Goal: Task Accomplishment & Management: Manage account settings

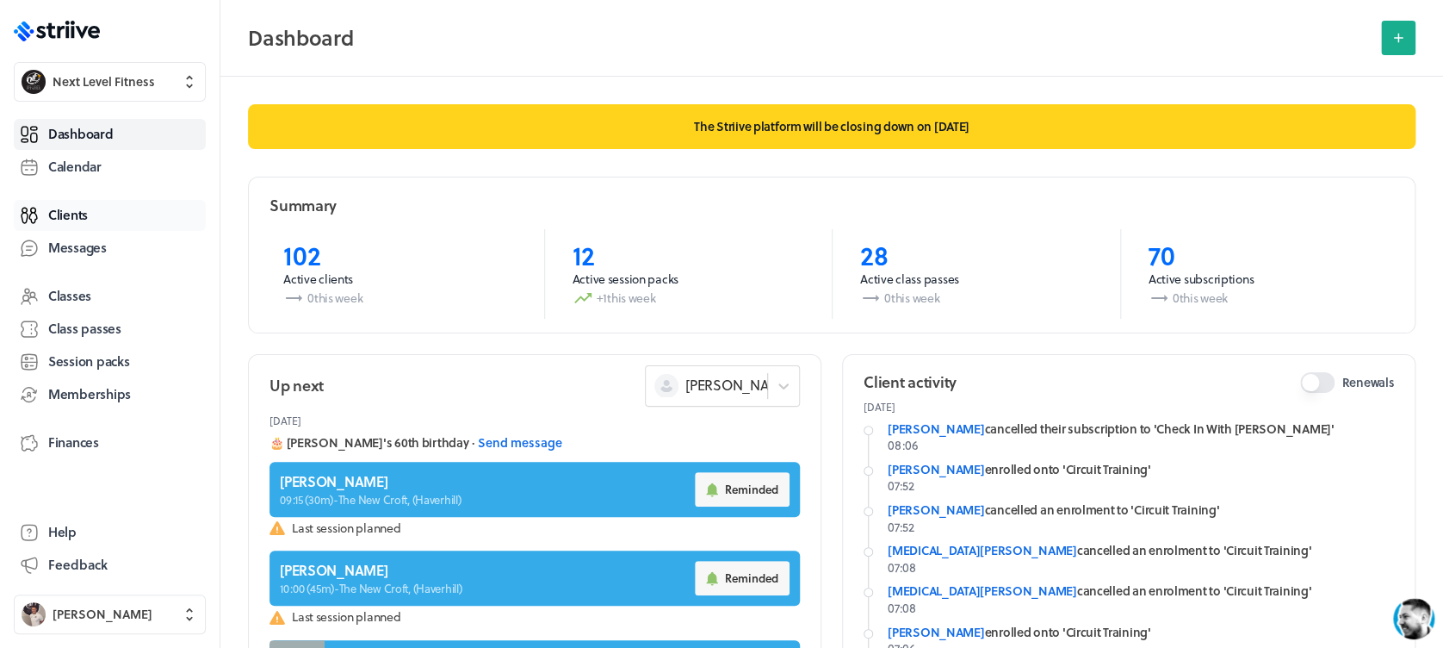
click at [62, 208] on span "Clients" at bounding box center [68, 215] width 40 height 18
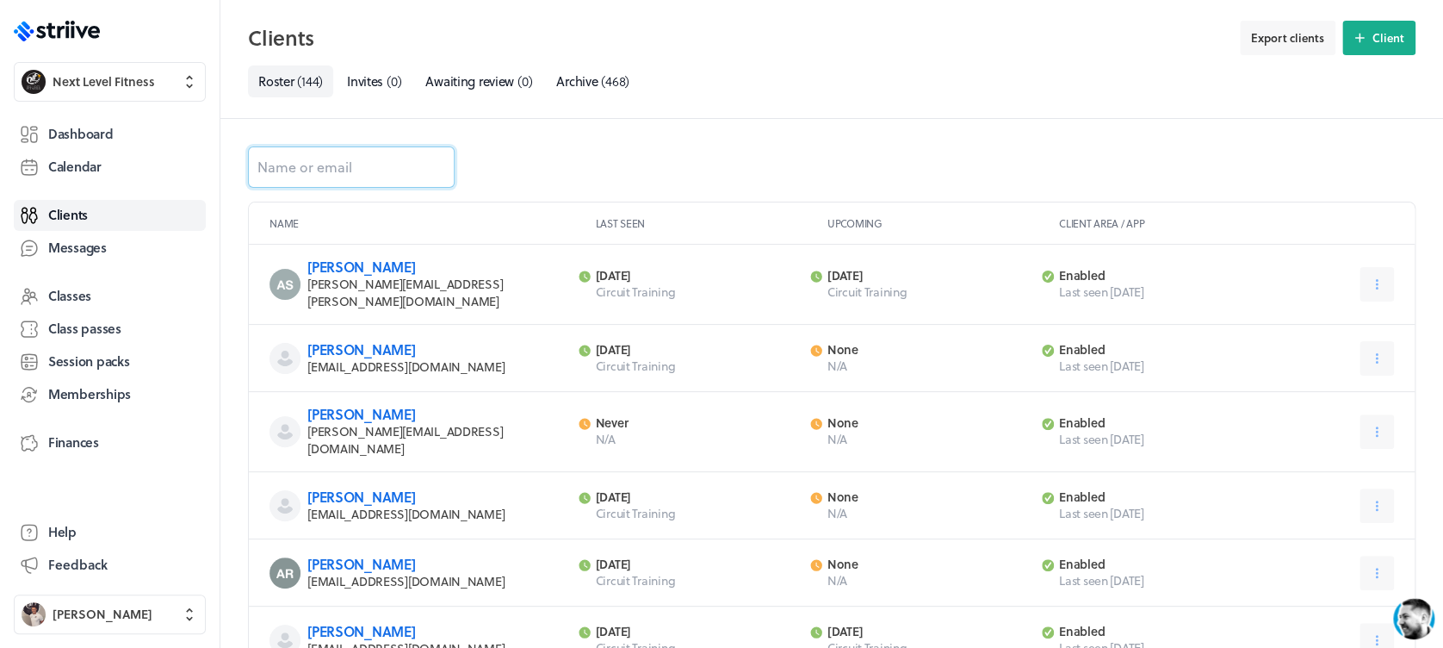
click at [335, 165] on input at bounding box center [351, 166] width 207 height 41
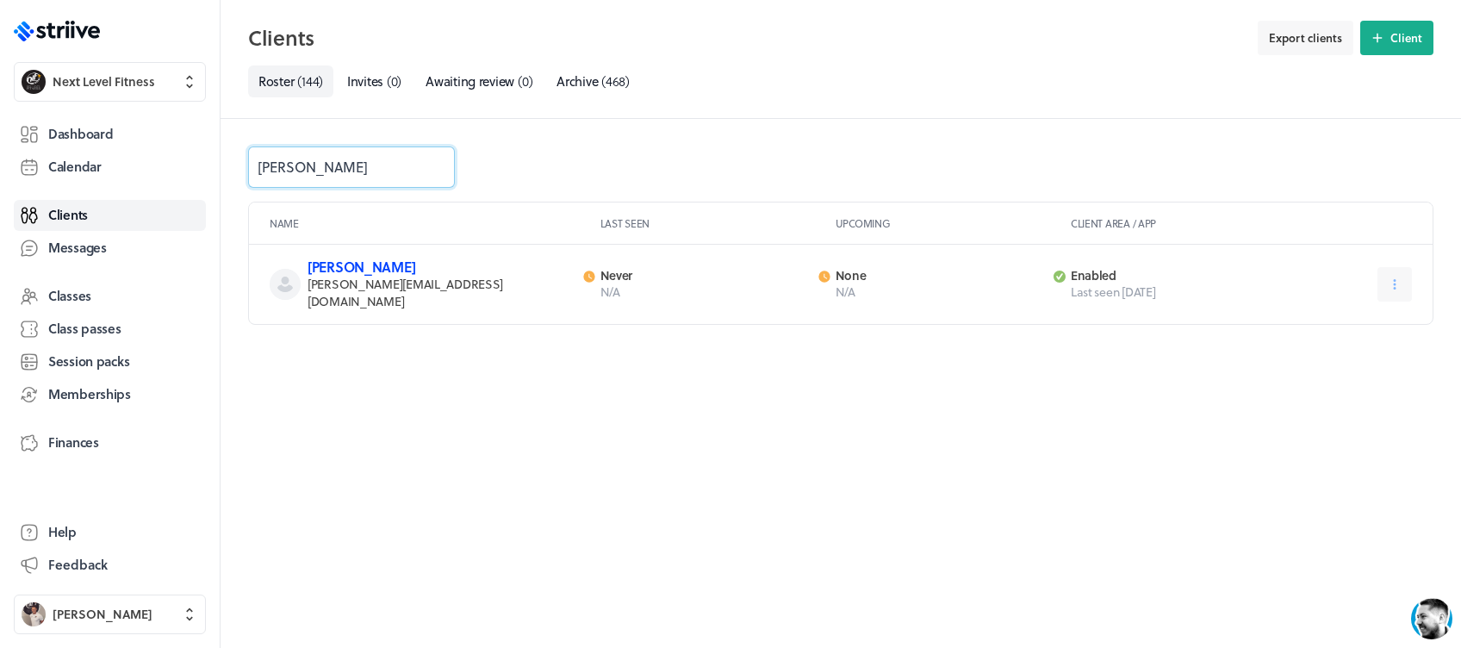
type input "[PERSON_NAME]"
click at [349, 272] on link "[PERSON_NAME]" at bounding box center [361, 267] width 108 height 20
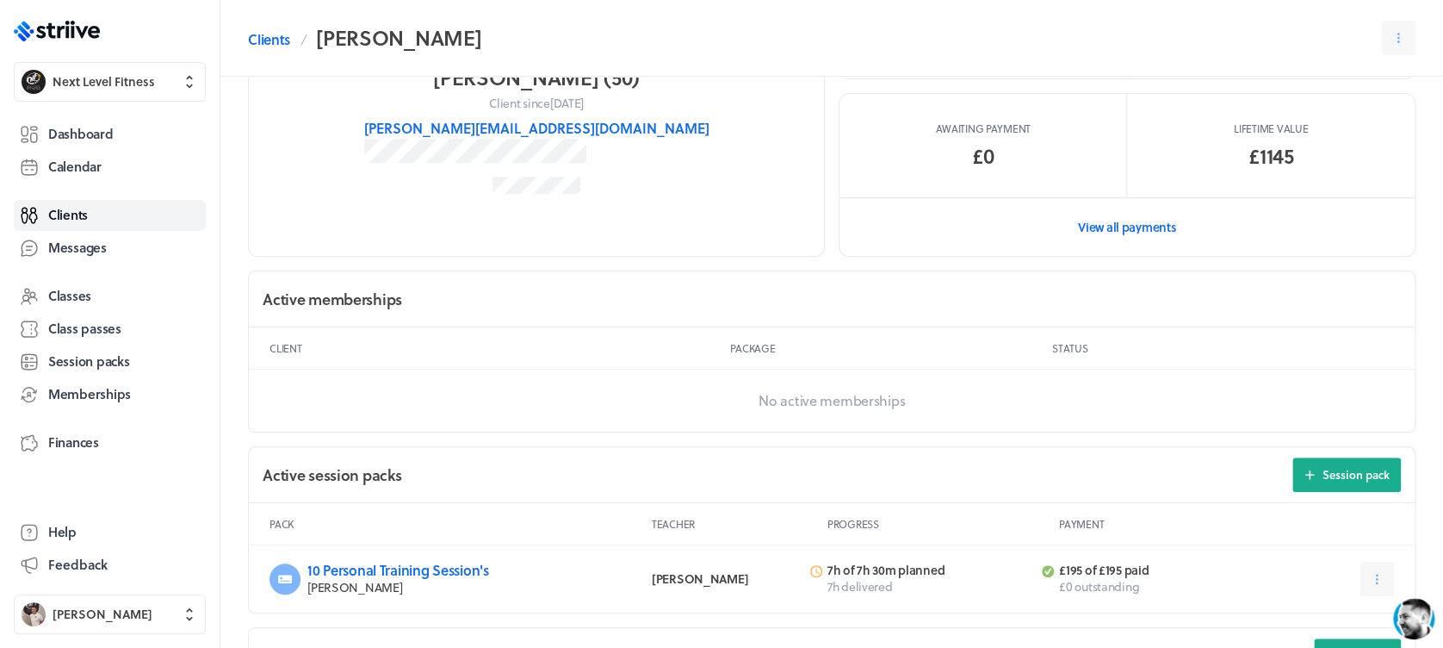
scroll to position [289, 0]
click at [84, 117] on div "Dashboard Calendar Clients Messages Classes Class passes Session packs Membersh…" at bounding box center [110, 305] width 192 height 381
click at [84, 125] on span "Dashboard" at bounding box center [80, 134] width 65 height 18
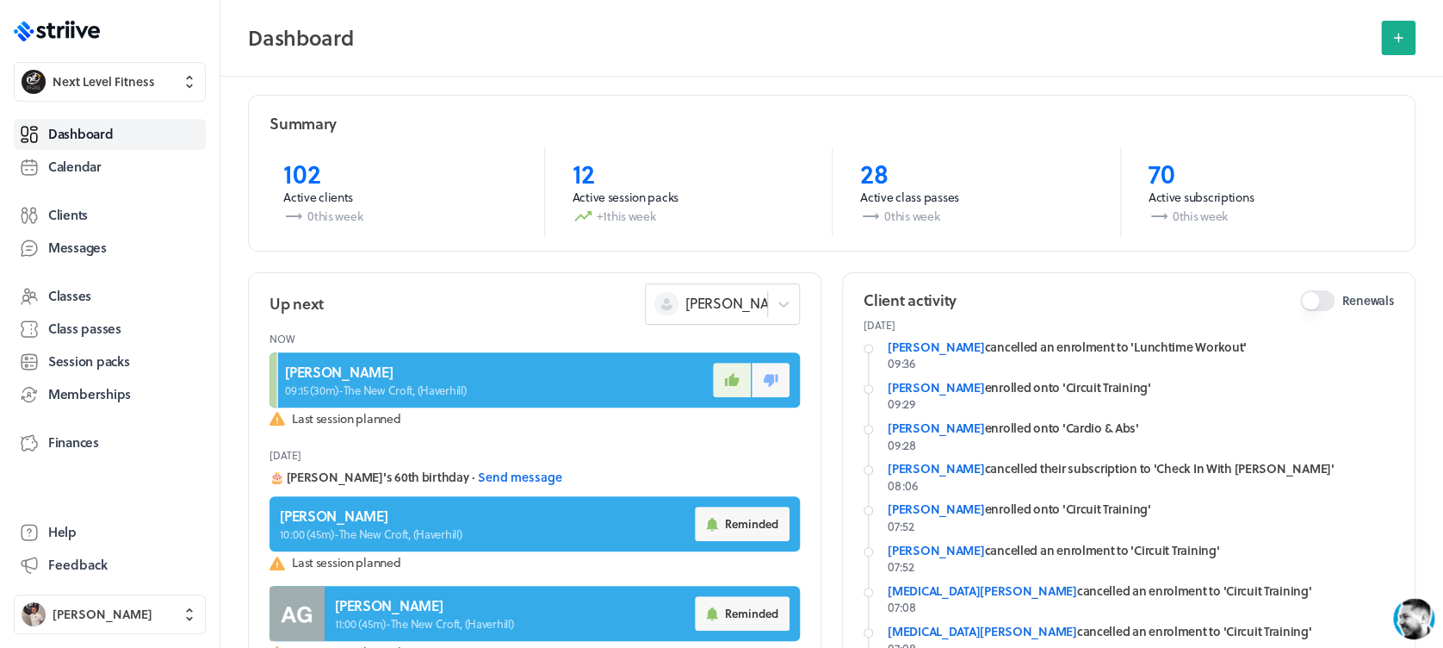
scroll to position [85, 0]
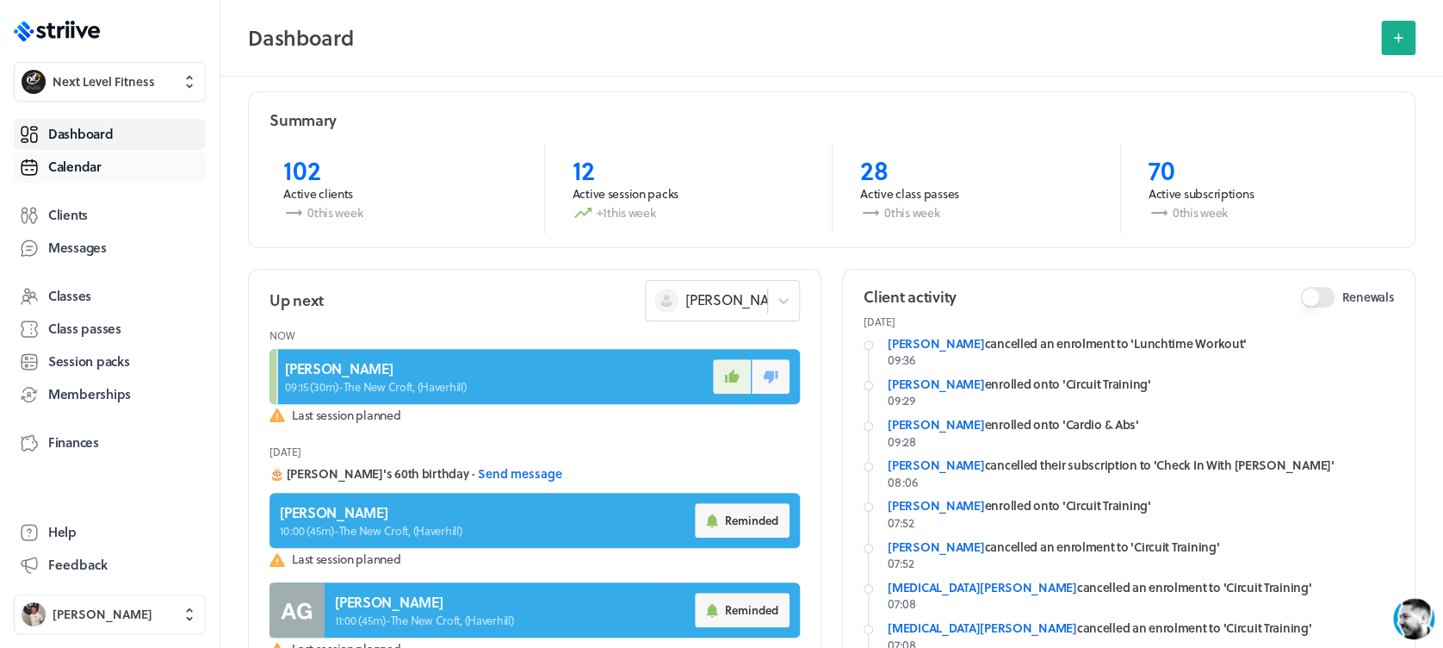
click at [99, 165] on span "Calendar" at bounding box center [74, 167] width 53 height 18
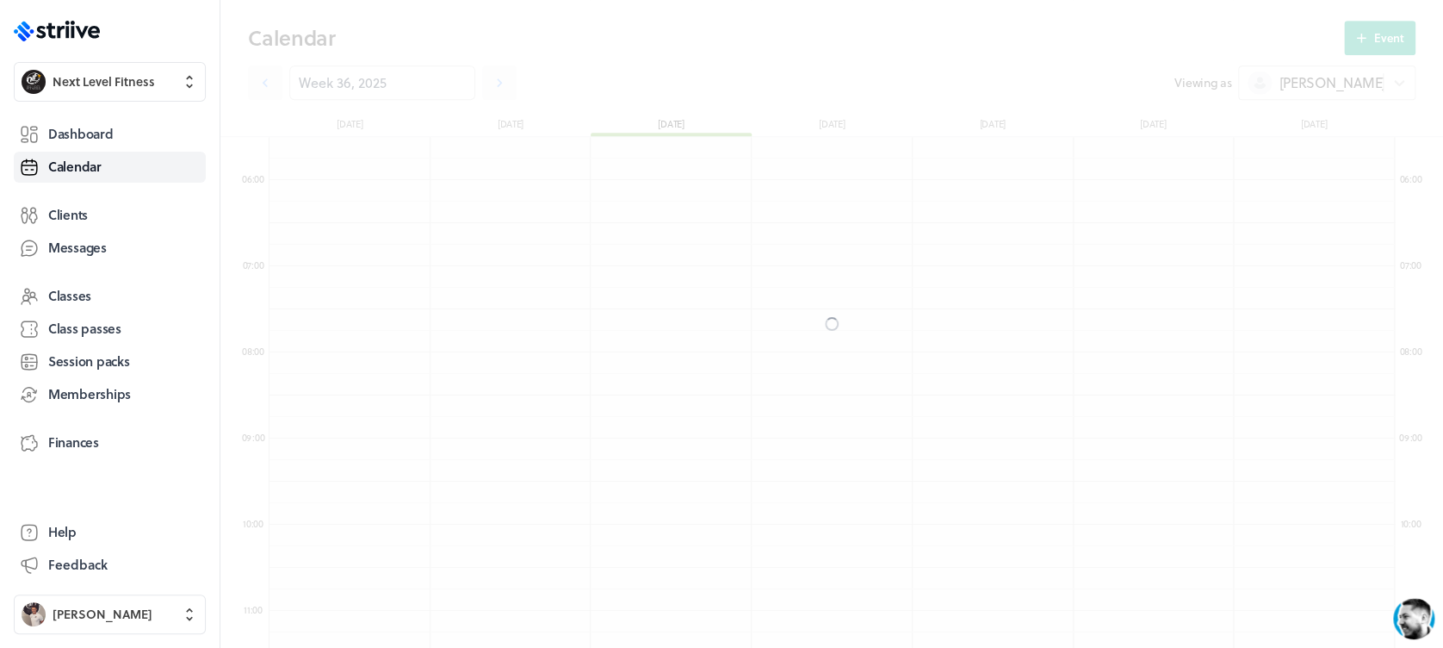
scroll to position [2067, 1125]
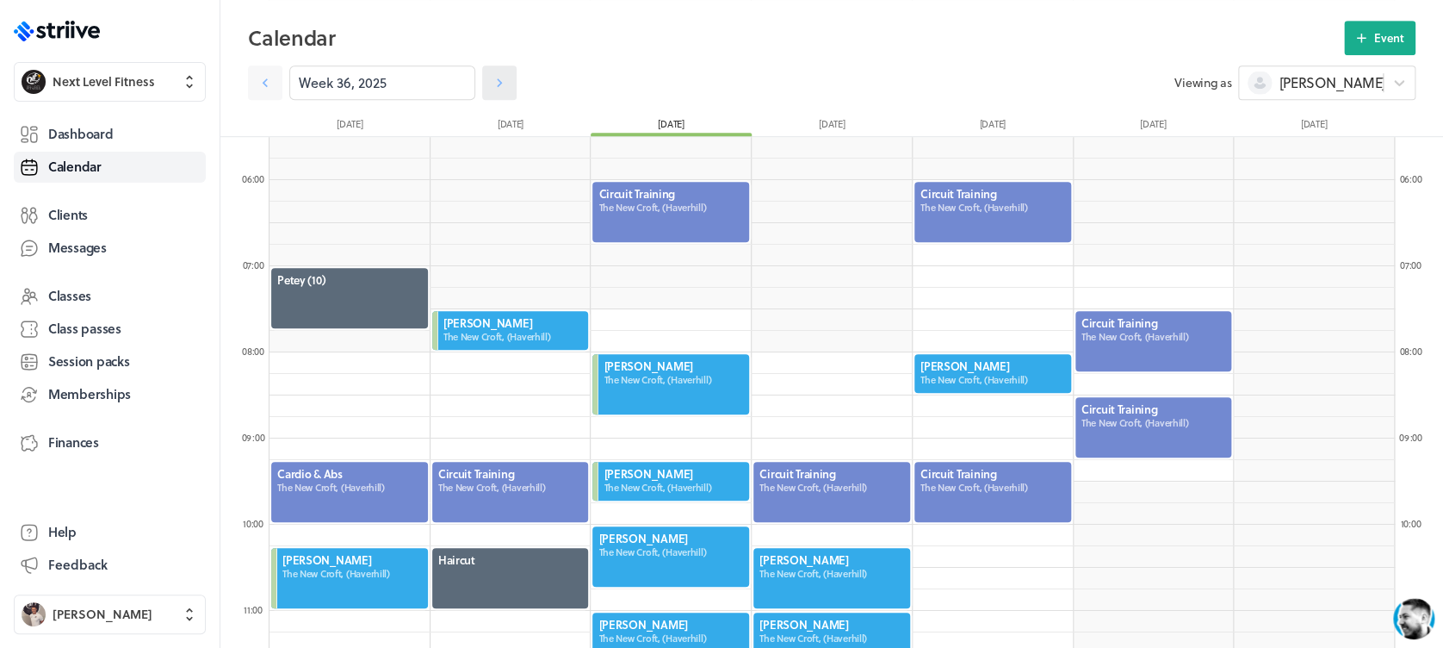
click at [491, 86] on icon at bounding box center [499, 82] width 17 height 17
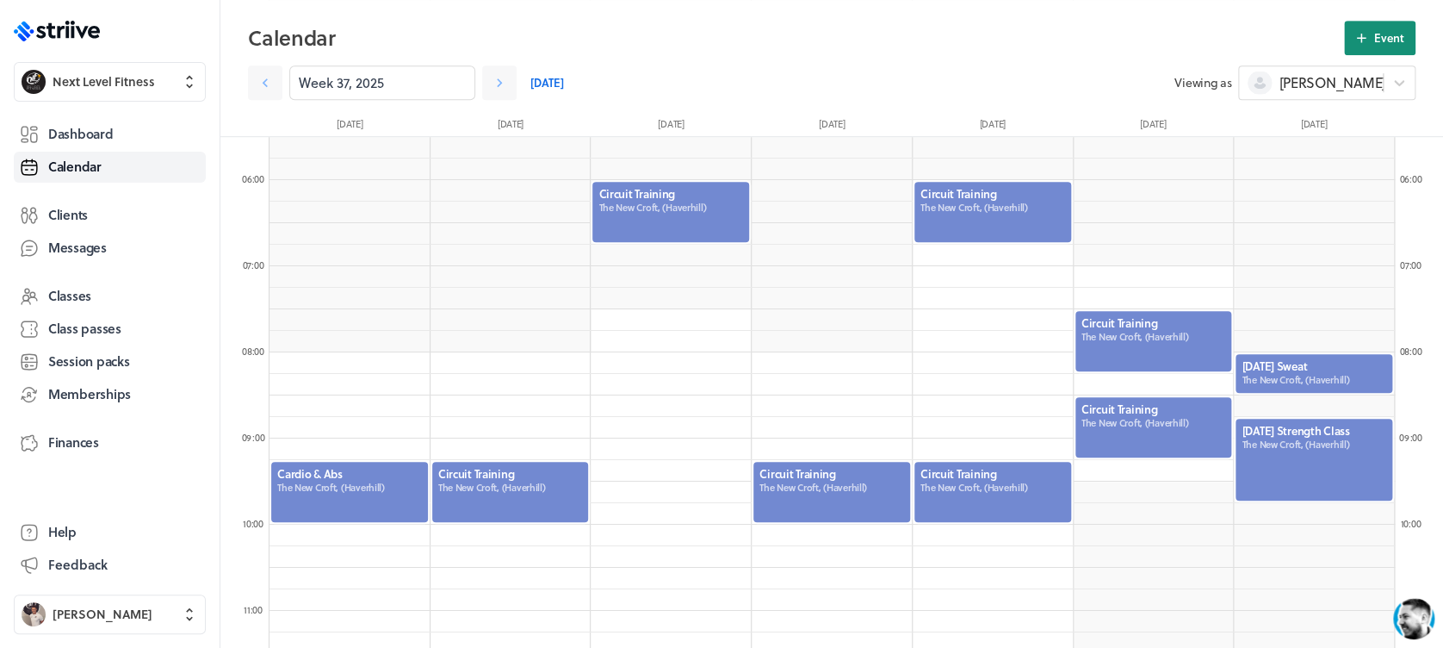
click at [1354, 48] on button "Event" at bounding box center [1379, 38] width 71 height 34
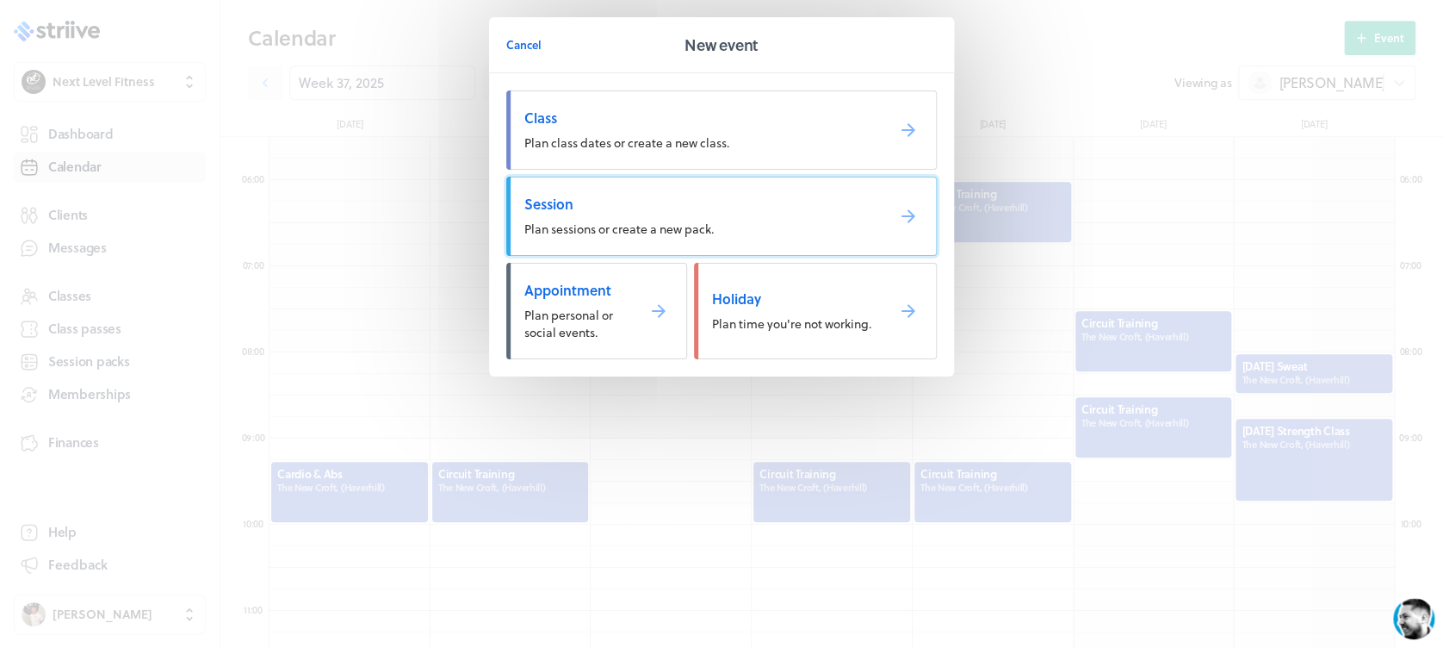
click at [706, 206] on span "Session" at bounding box center [698, 204] width 347 height 19
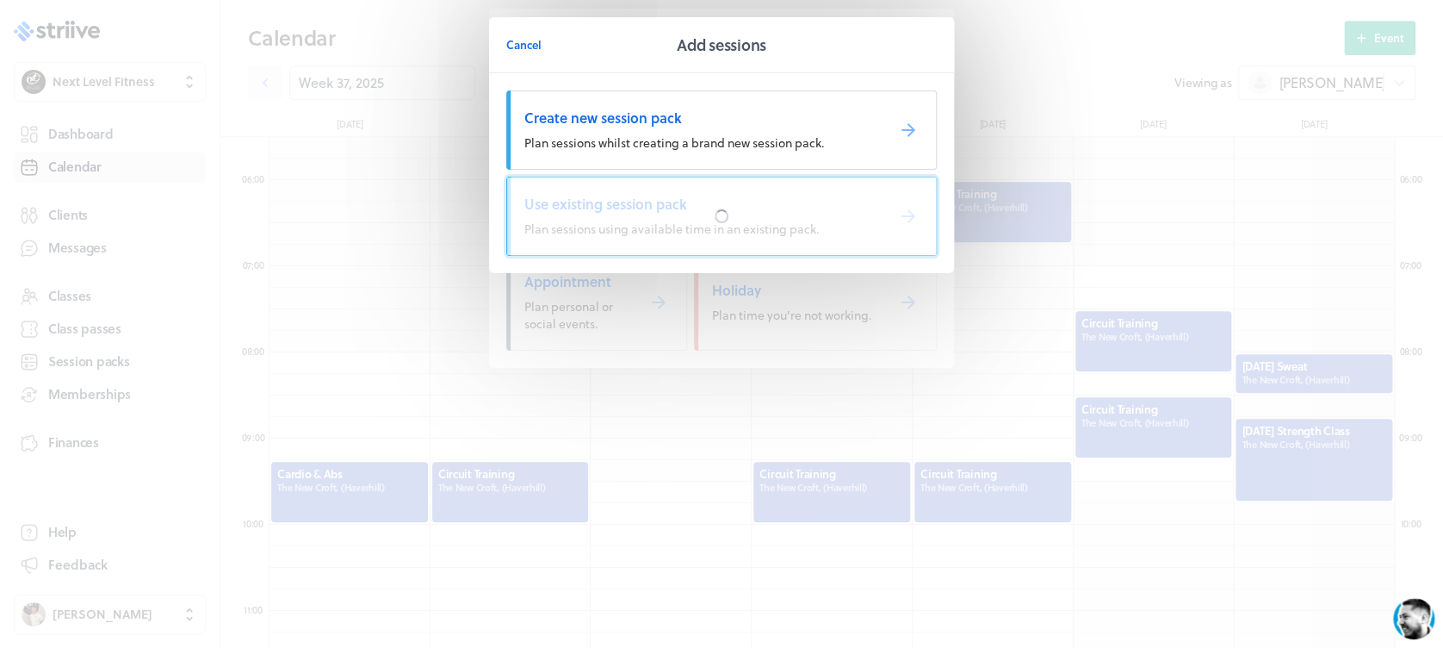
click at [707, 206] on div at bounding box center [721, 216] width 429 height 78
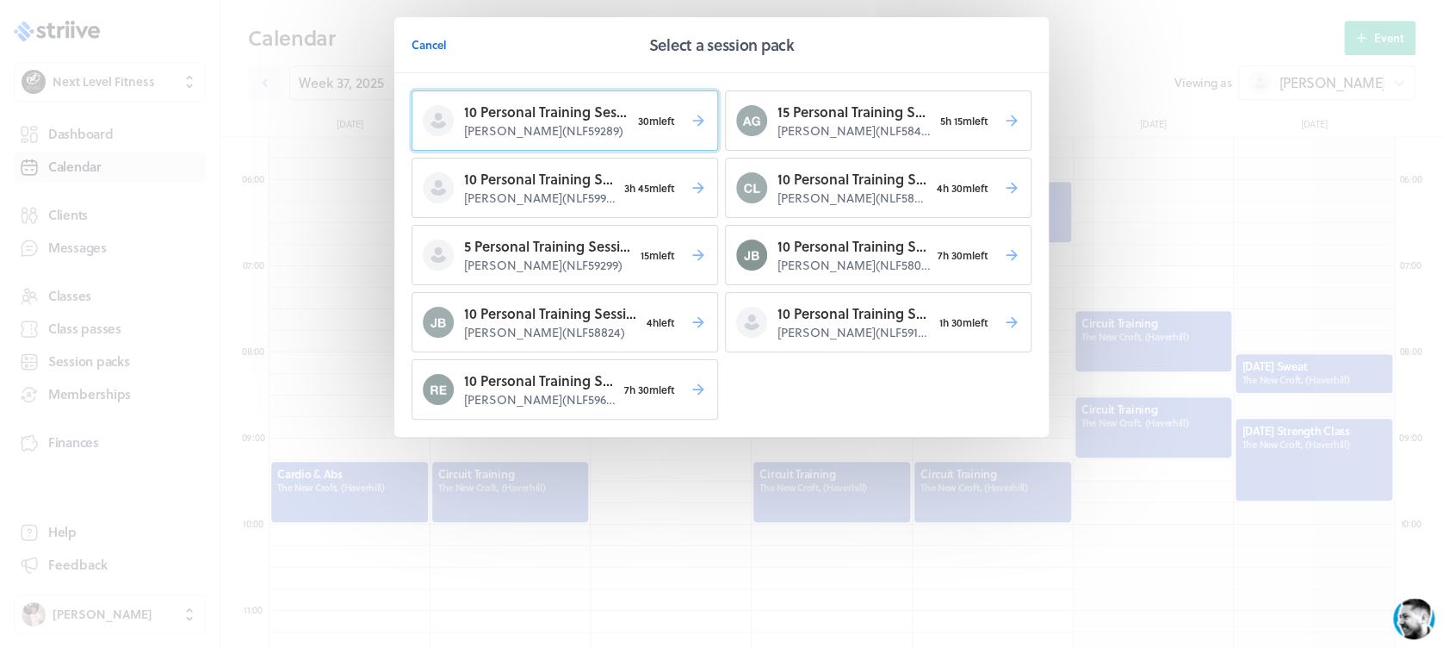
click at [648, 127] on span "30m left" at bounding box center [656, 121] width 53 height 24
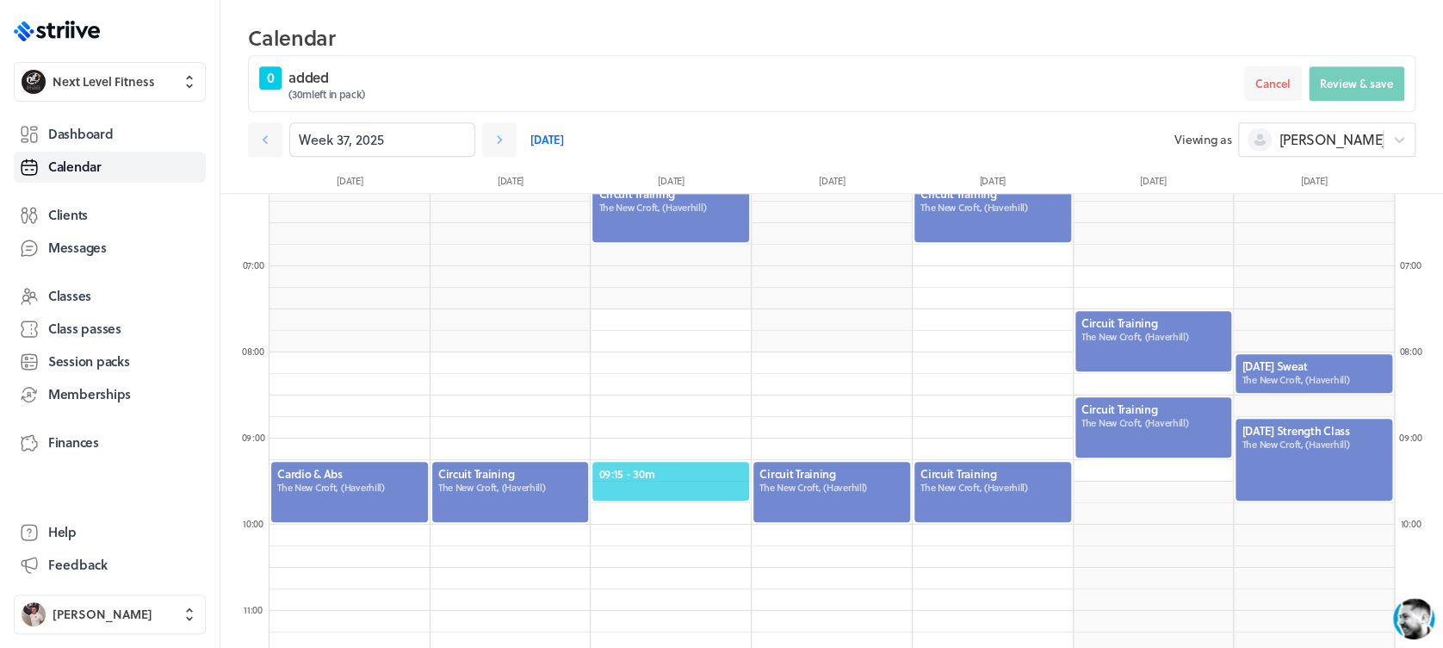
click at [696, 471] on span "09:15 - 30m" at bounding box center [671, 474] width 145 height 16
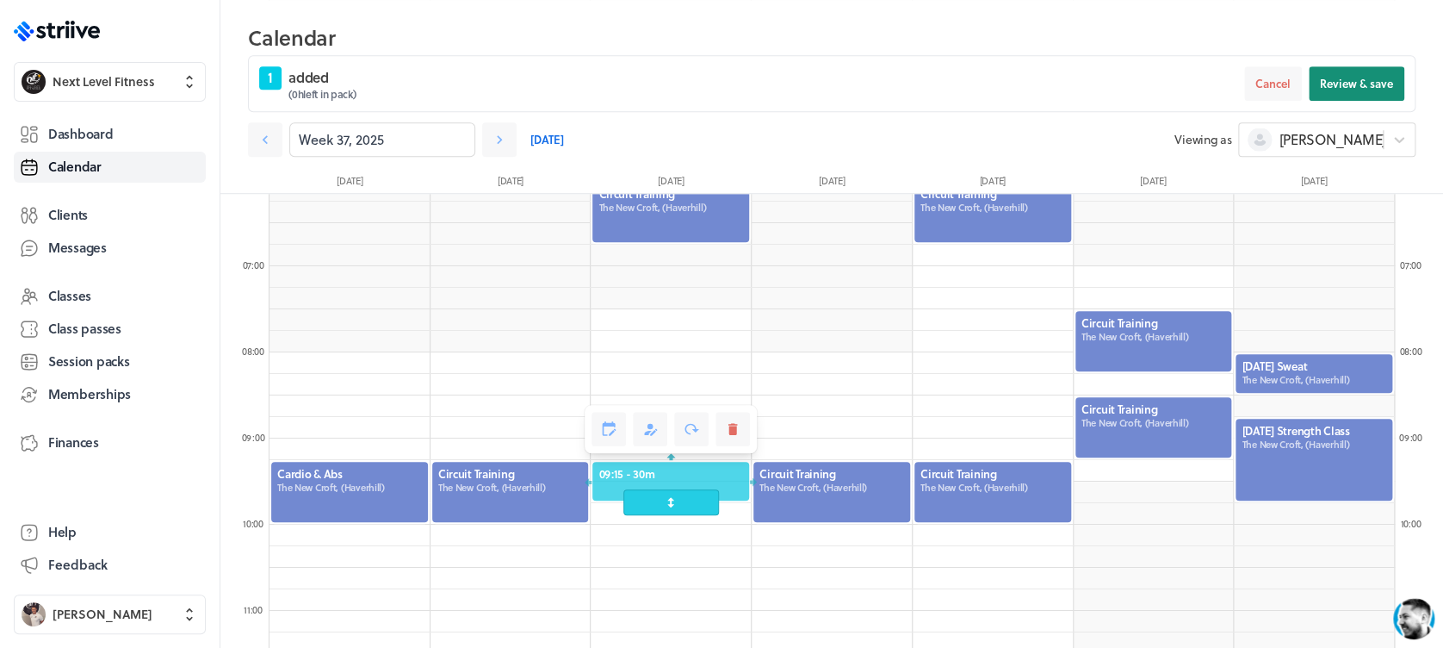
click at [1360, 87] on span "Review & save" at bounding box center [1356, 84] width 73 height 16
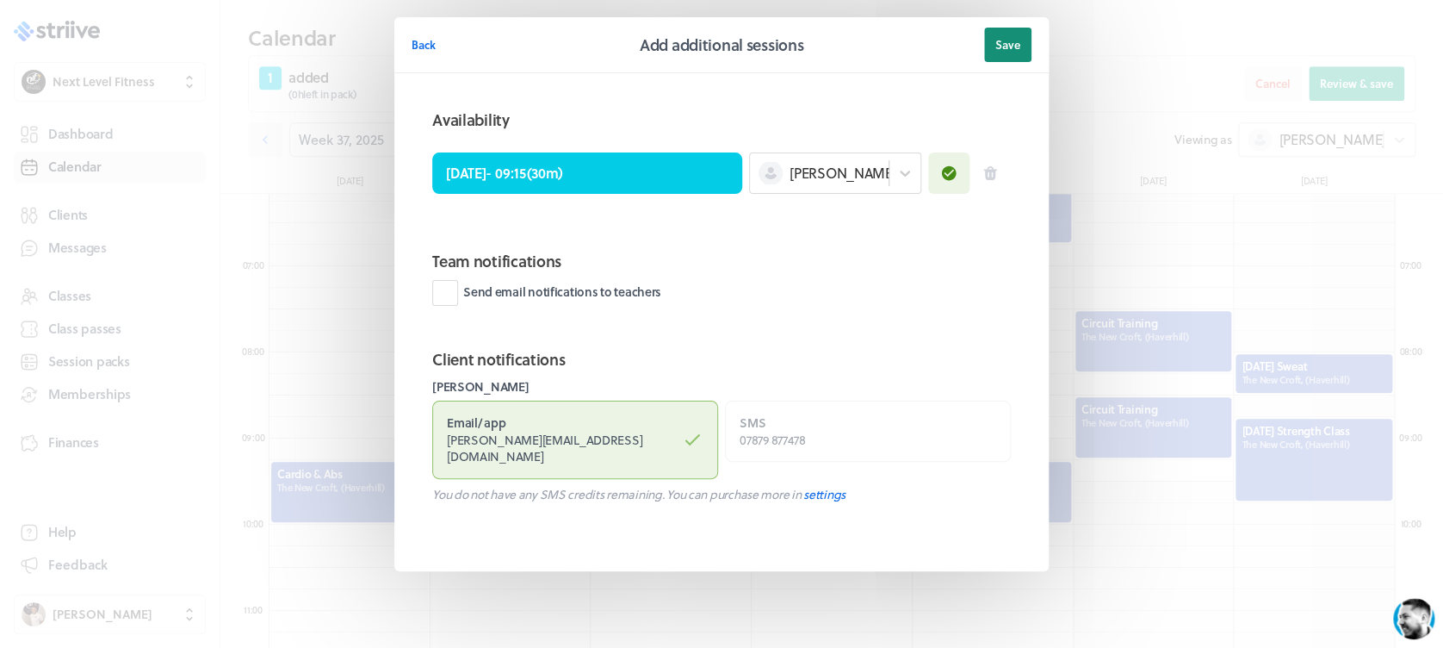
click at [1018, 31] on button "Save" at bounding box center [1007, 45] width 47 height 34
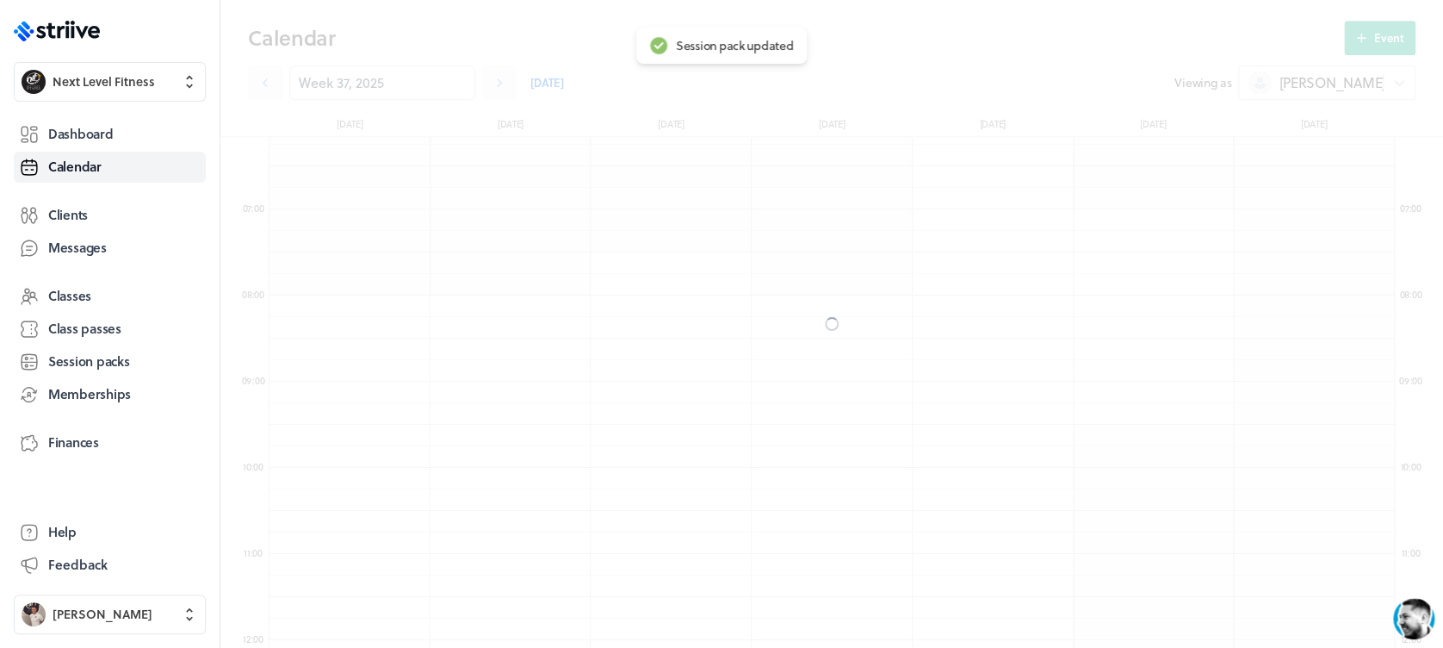
scroll to position [474, 0]
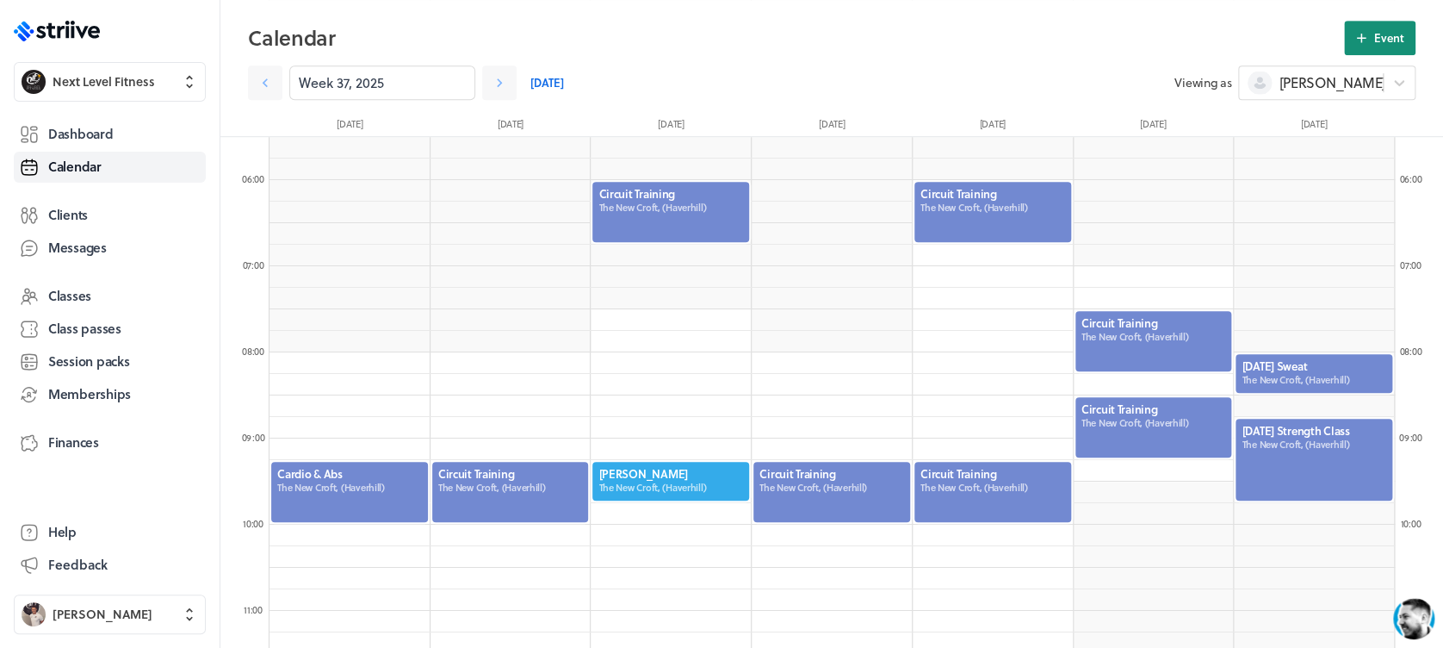
click at [1374, 28] on button "Event" at bounding box center [1379, 38] width 71 height 34
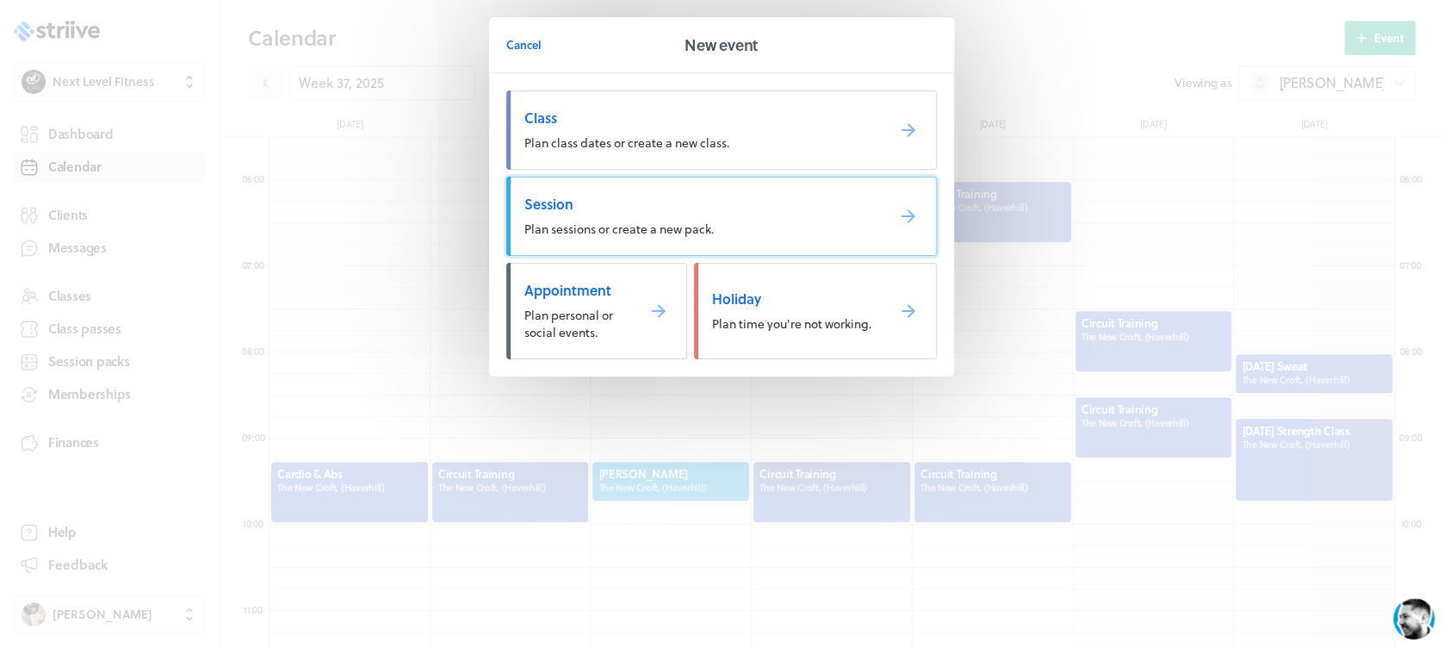
click at [600, 231] on span "Plan sessions or create a new pack." at bounding box center [619, 229] width 189 height 18
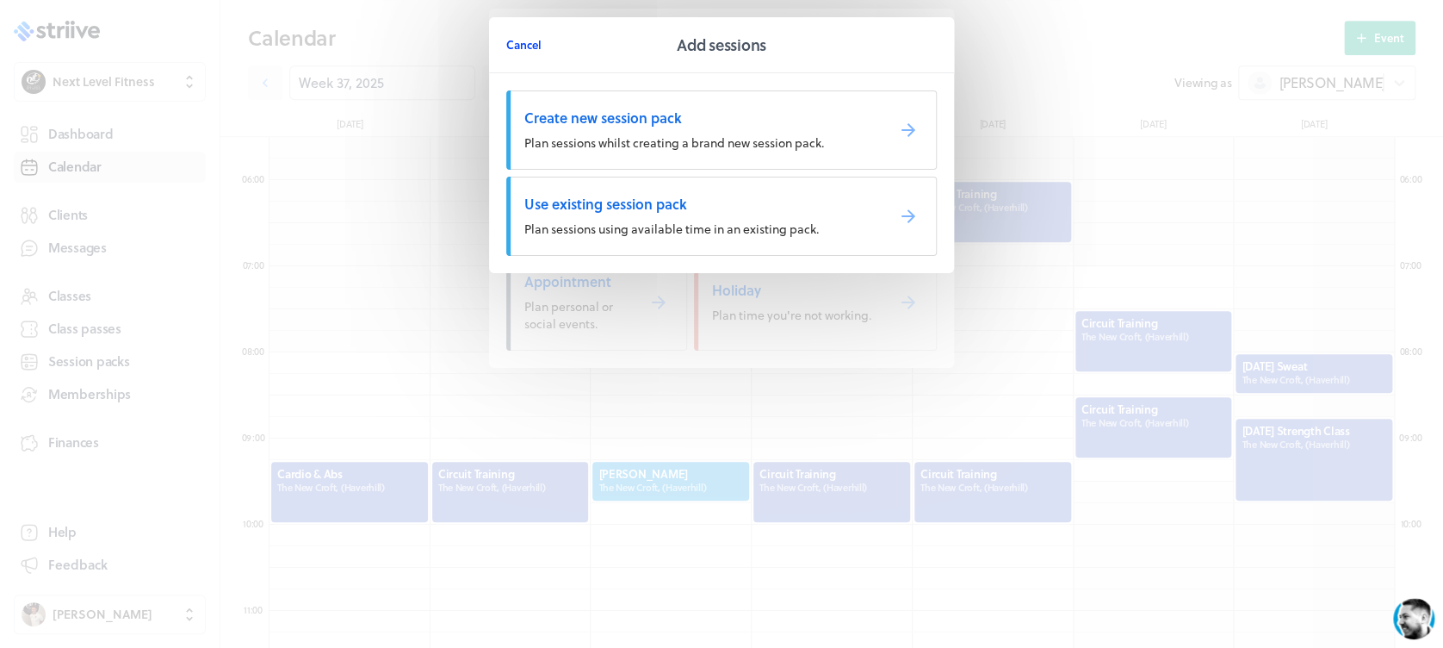
click at [512, 51] on span "Cancel" at bounding box center [523, 45] width 35 height 16
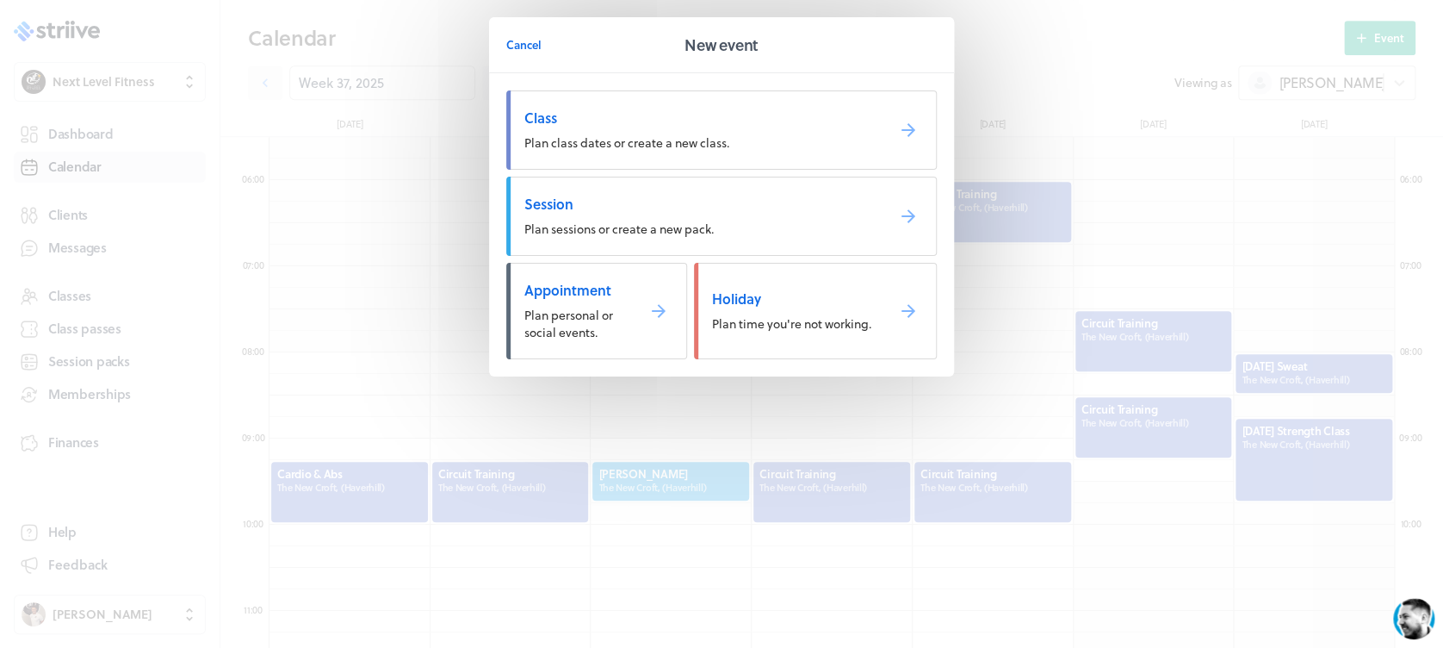
click at [83, 213] on div "Cancel New event Class Plan class dates or create a new class. Session Plan ses…" at bounding box center [721, 231] width 1443 height 462
click at [517, 44] on span "Cancel" at bounding box center [523, 45] width 35 height 16
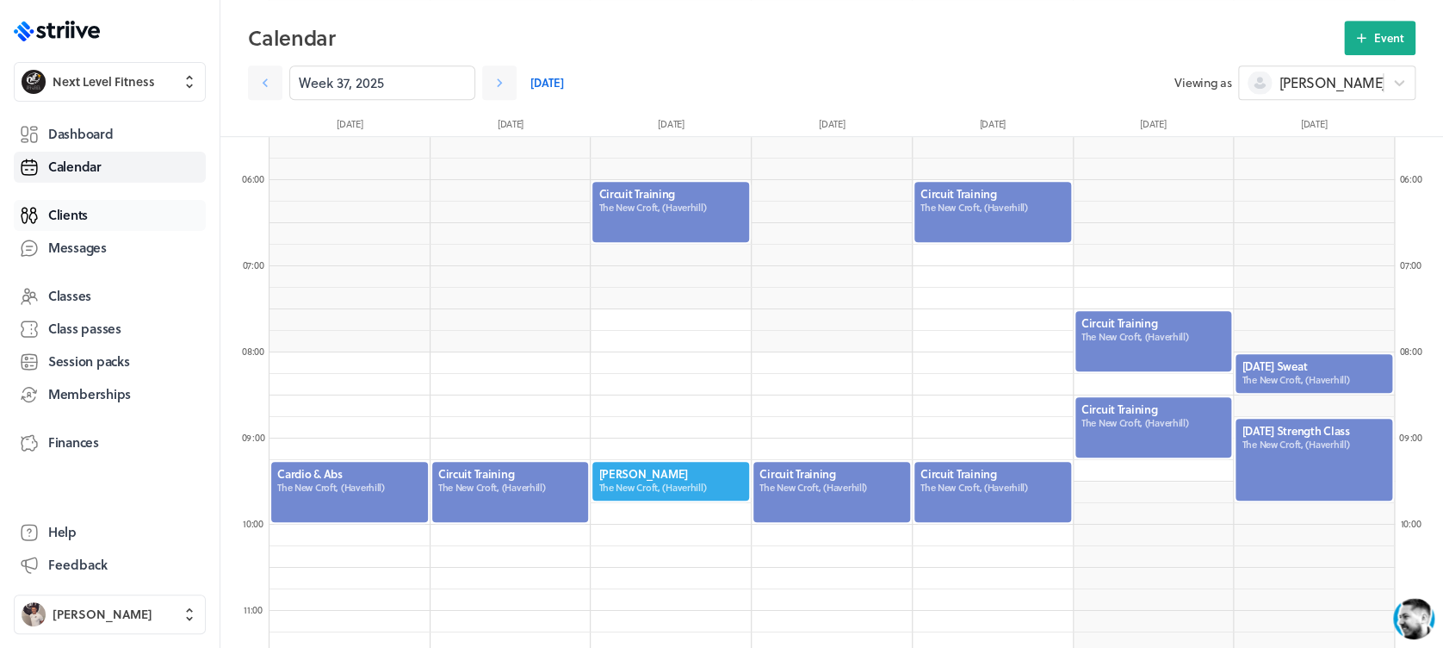
click at [90, 220] on link "Clients" at bounding box center [110, 215] width 192 height 31
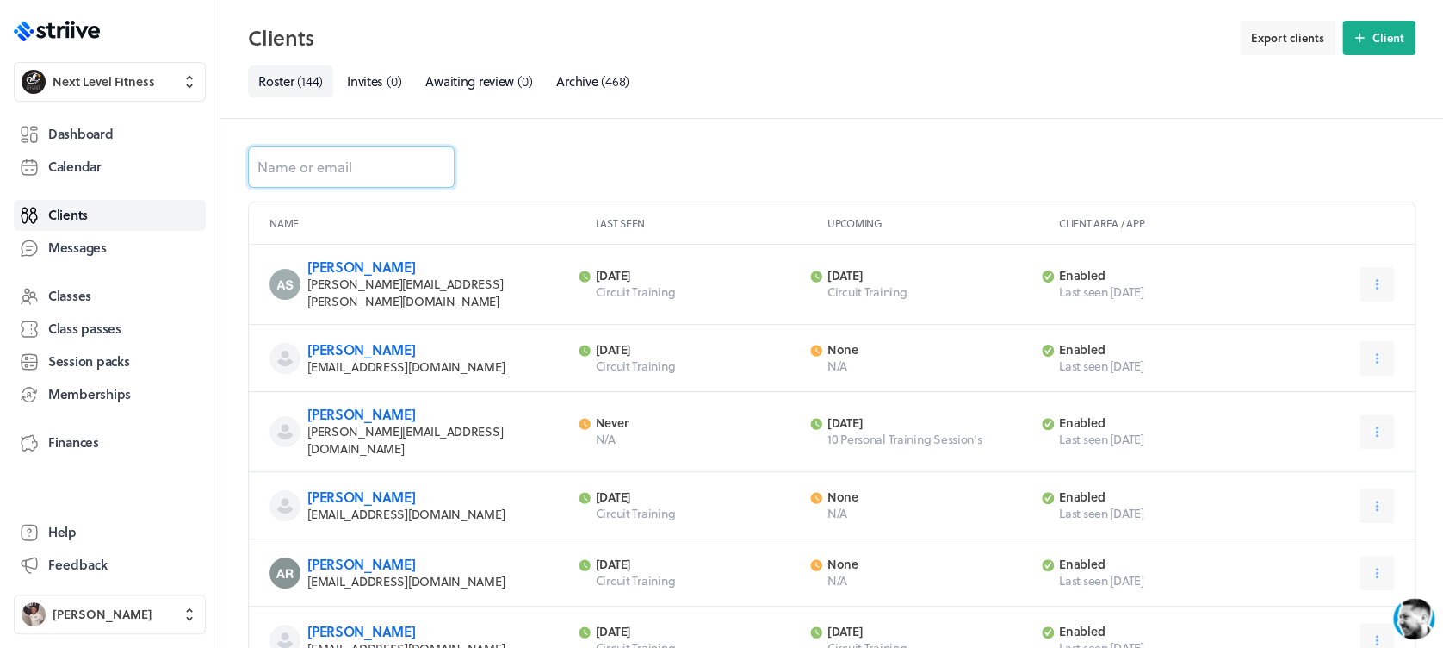
click at [386, 165] on input at bounding box center [351, 166] width 207 height 41
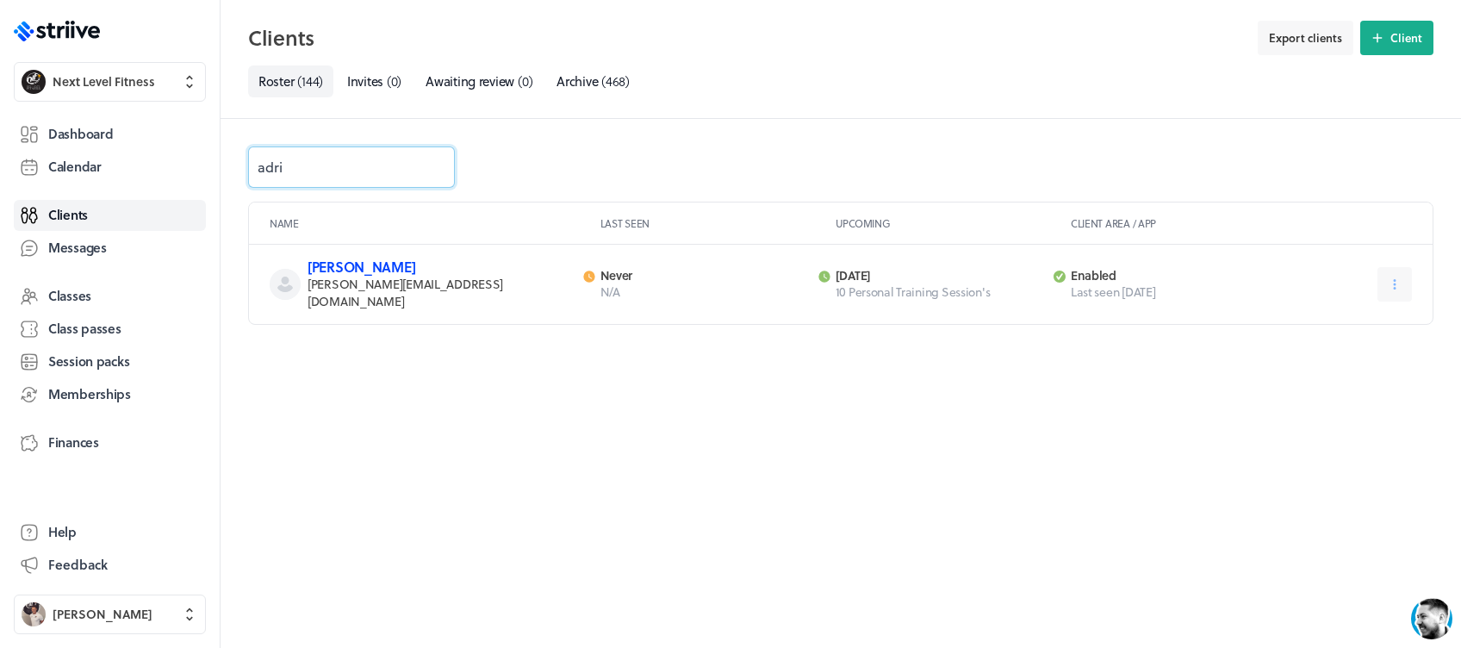
type input "adri"
click at [358, 272] on link "[PERSON_NAME]" at bounding box center [361, 267] width 108 height 20
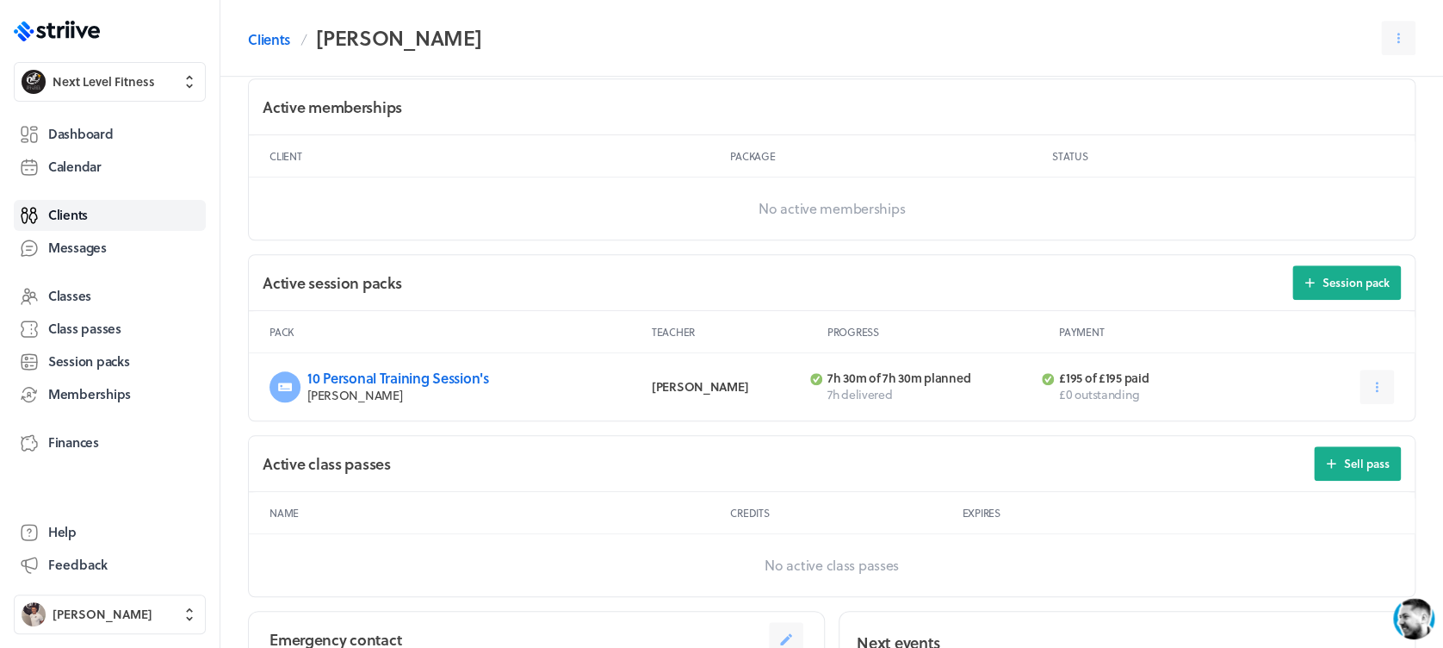
scroll to position [487, 0]
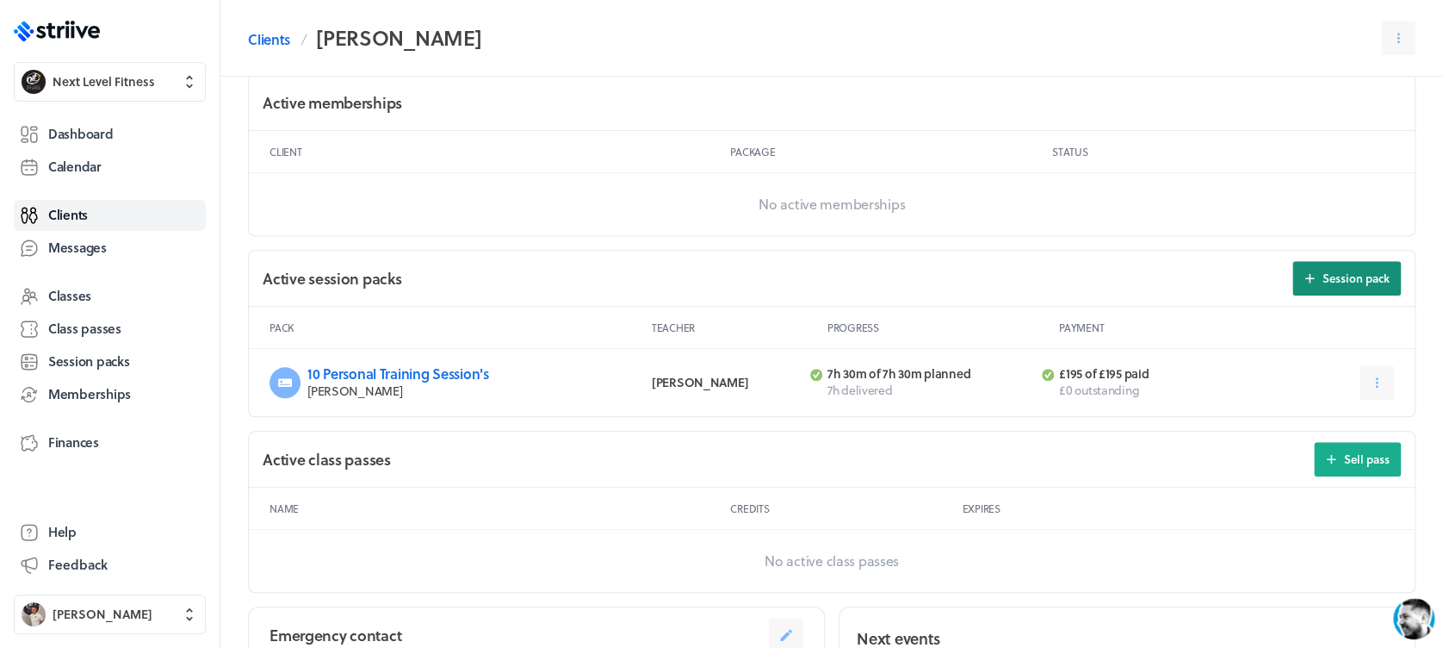
click at [1337, 270] on span "Session pack" at bounding box center [1356, 278] width 67 height 16
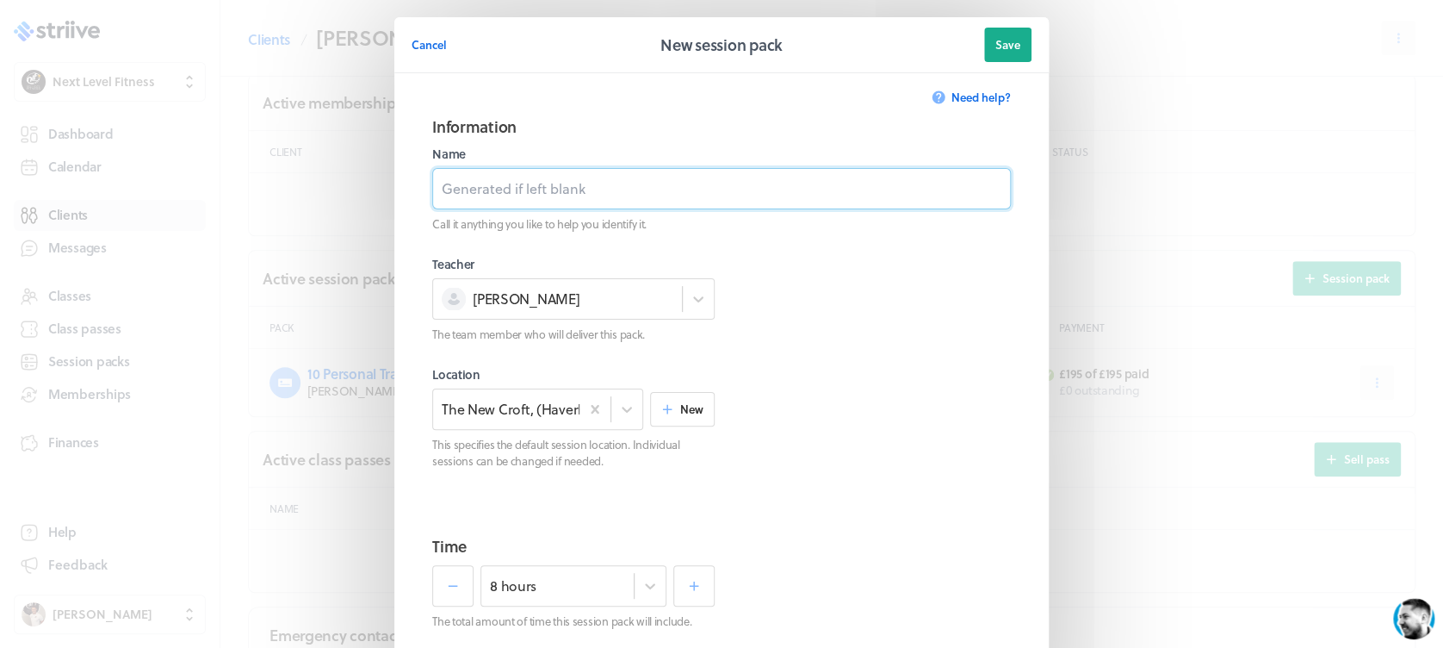
click at [544, 202] on input at bounding box center [721, 188] width 579 height 41
type input "10 Personal Training Session's"
click at [648, 592] on div "8 hours" at bounding box center [574, 585] width 186 height 41
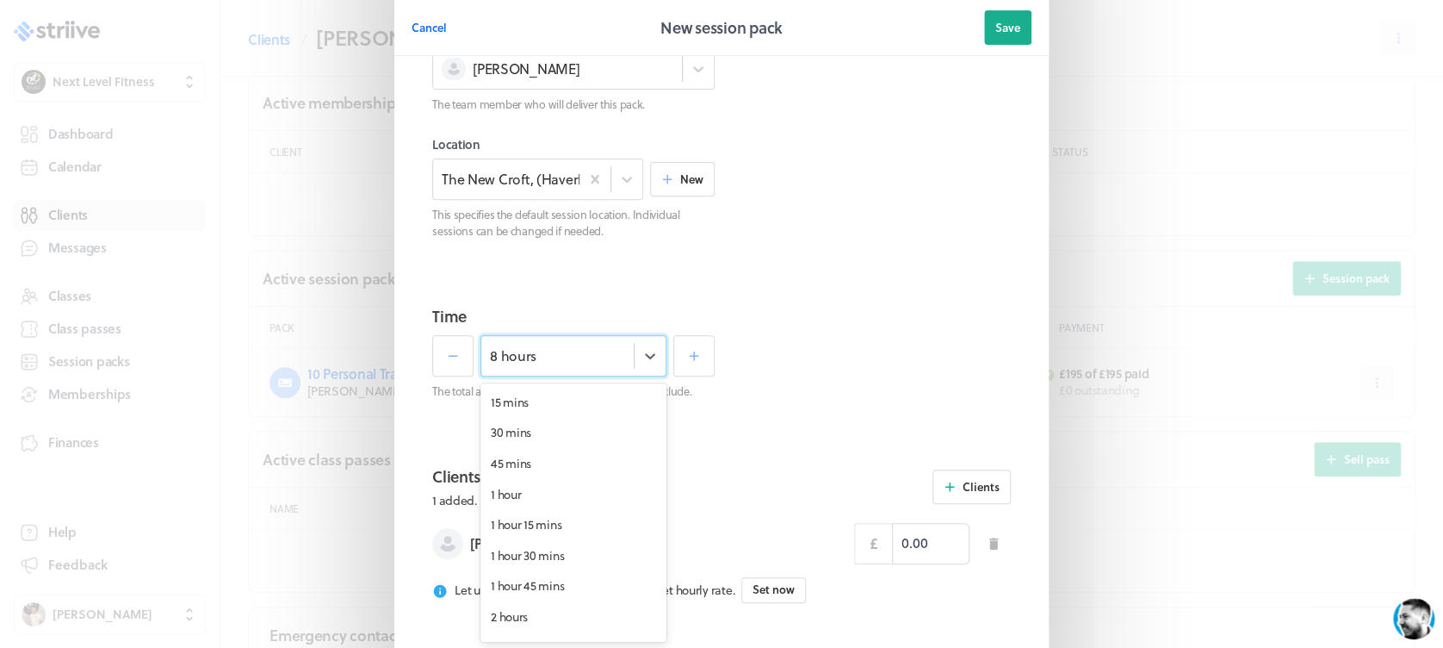
scroll to position [737, 0]
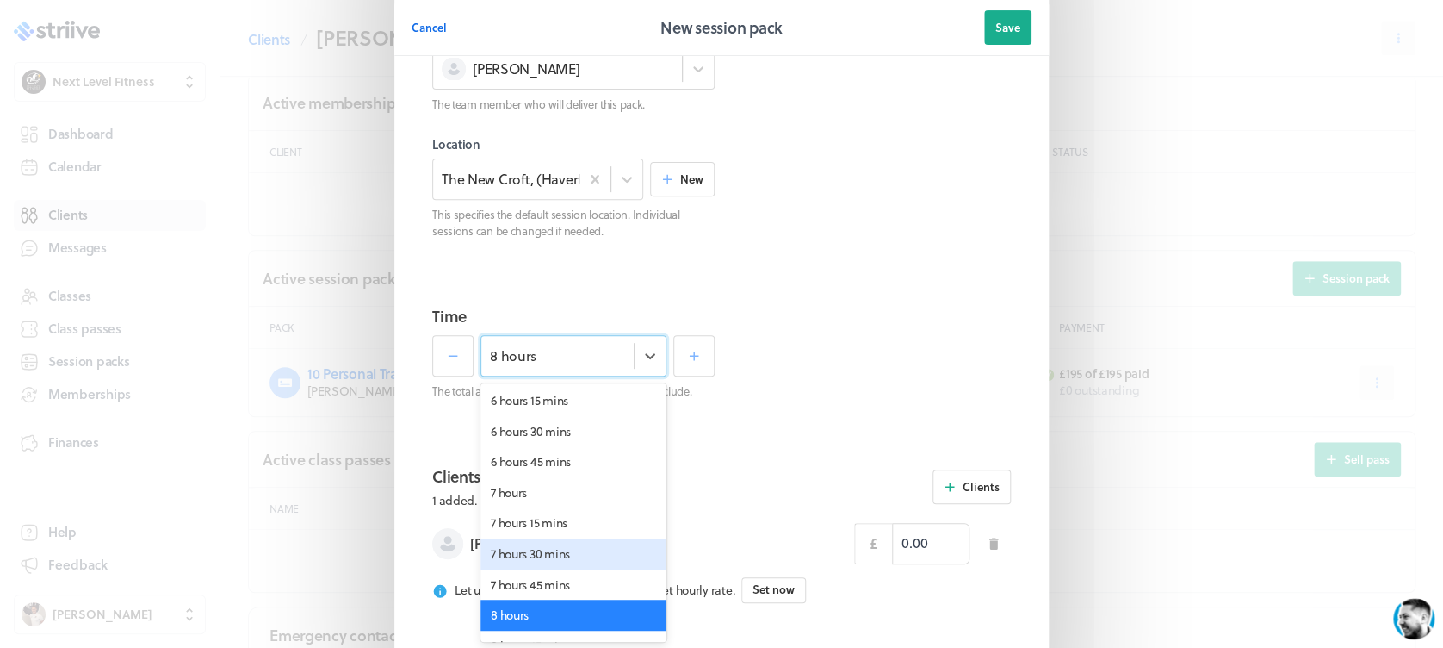
click at [579, 562] on div "7 hours 30 mins" at bounding box center [574, 553] width 186 height 31
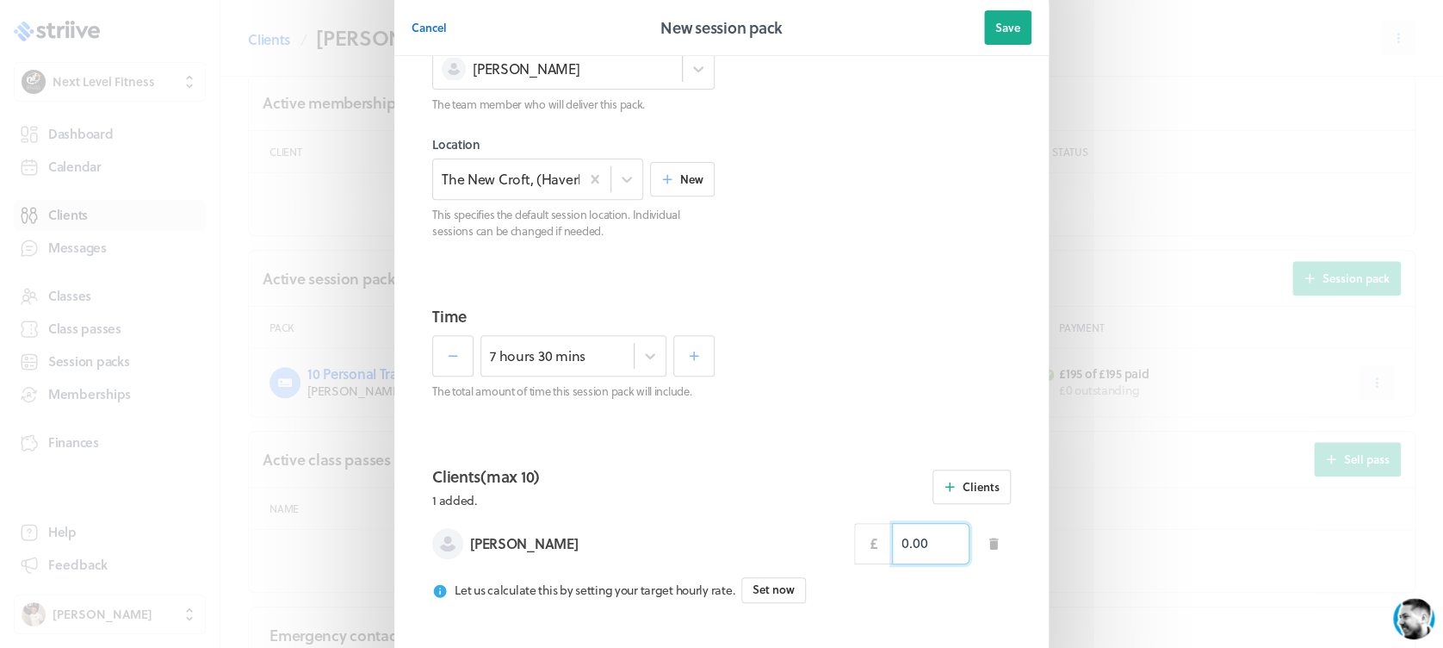
drag, startPoint x: 930, startPoint y: 542, endPoint x: 830, endPoint y: 545, distance: 100.0
click at [830, 545] on div "[PERSON_NAME] £ 0.00" at bounding box center [721, 543] width 579 height 41
type input "215.00"
click at [877, 238] on section "Information Name 10 Personal Training Session's Call it anything you like to he…" at bounding box center [722, 80] width 620 height 419
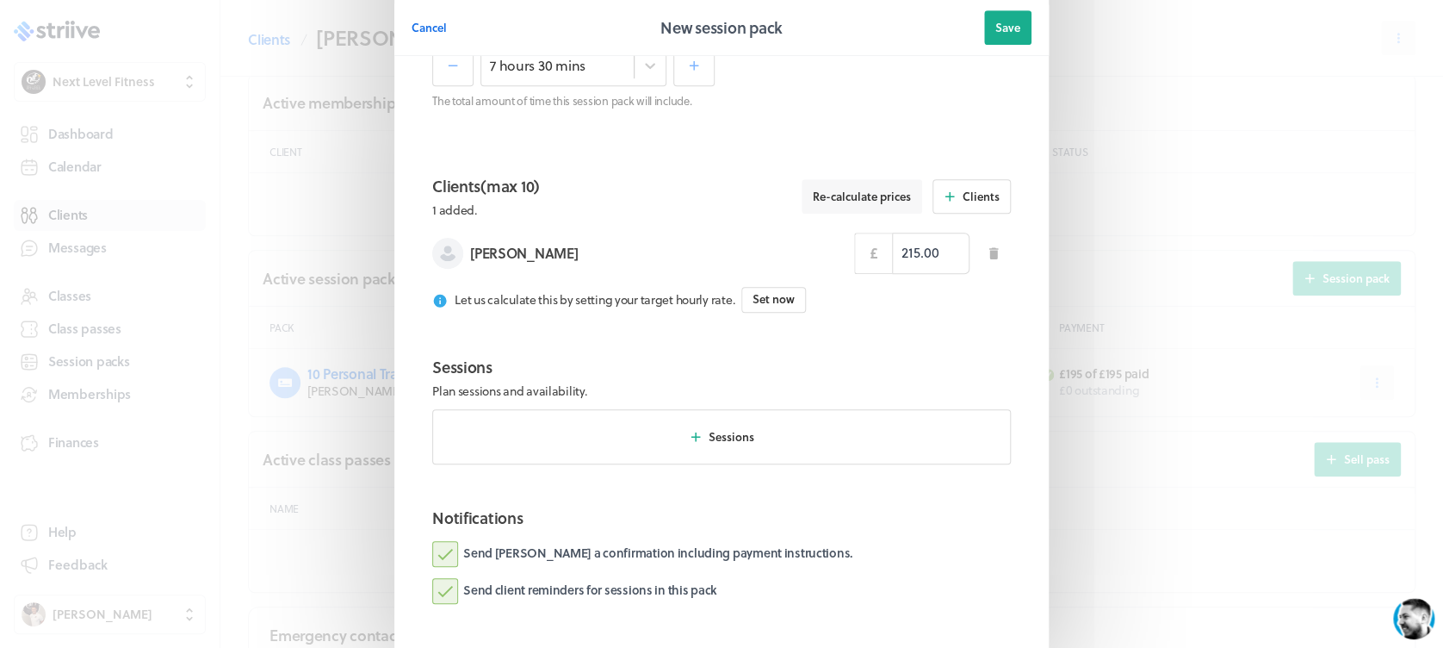
scroll to position [631, 0]
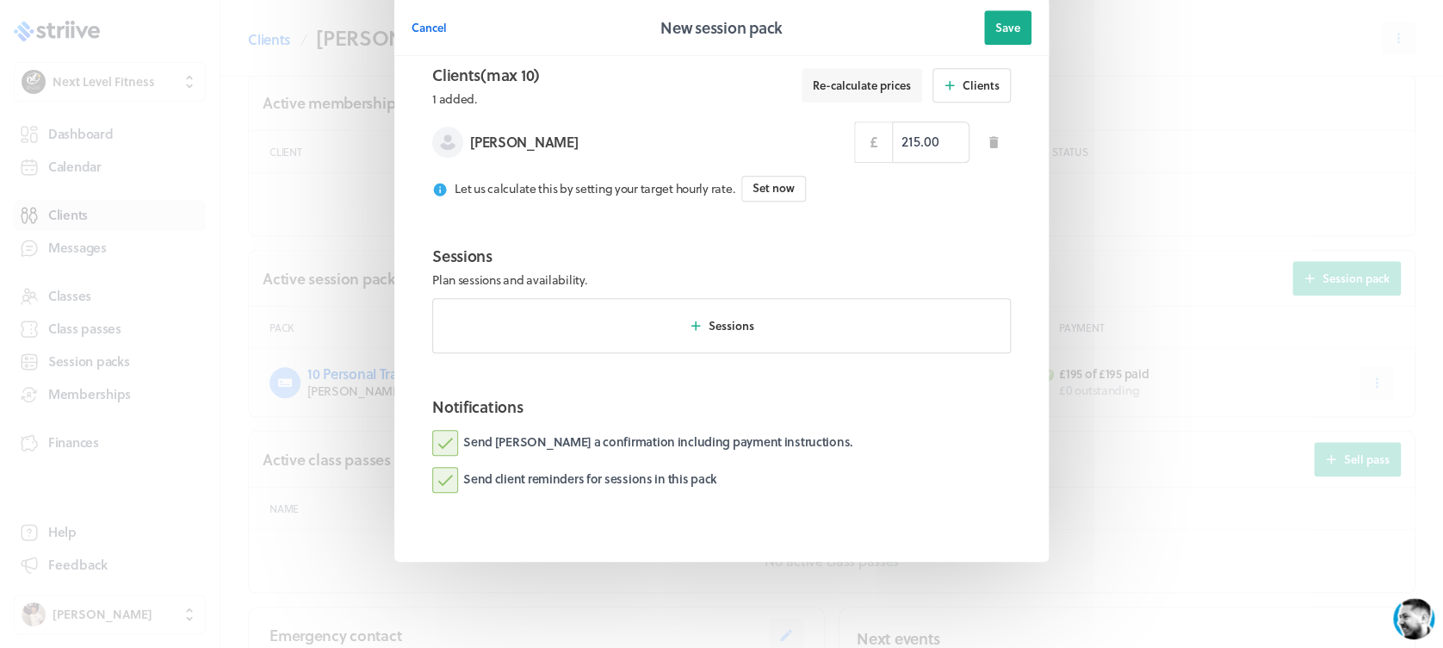
click at [443, 439] on label "Send [PERSON_NAME] a confirmation including payment instructions." at bounding box center [642, 443] width 420 height 26
click at [0, 0] on input "Send [PERSON_NAME] a confirmation including payment instructions." at bounding box center [0, 0] width 0 height 0
click at [1003, 22] on span "Save" at bounding box center [1008, 28] width 25 height 16
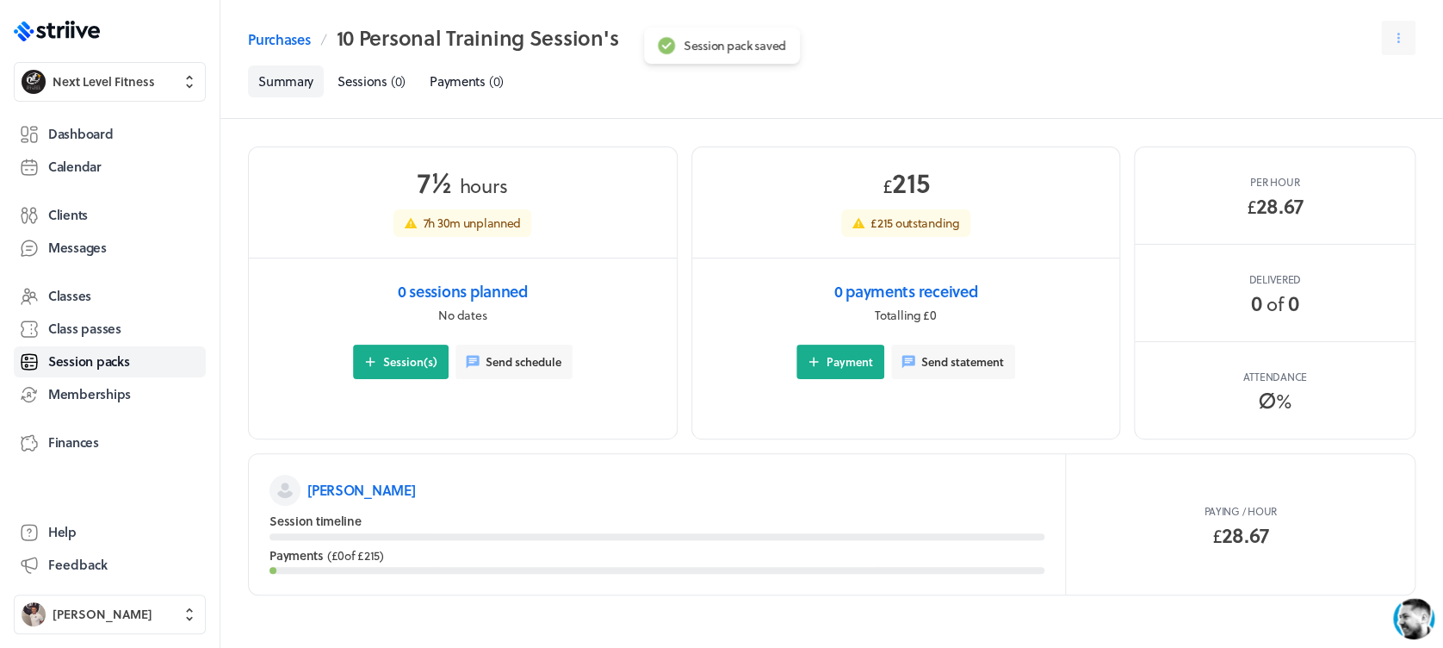
drag, startPoint x: 829, startPoint y: 393, endPoint x: 829, endPoint y: 382, distance: 10.3
click at [829, 393] on section "0 payments received Totalling £0 Payment Send statement" at bounding box center [906, 332] width 428 height 148
click at [829, 365] on span "Payment" at bounding box center [850, 362] width 47 height 16
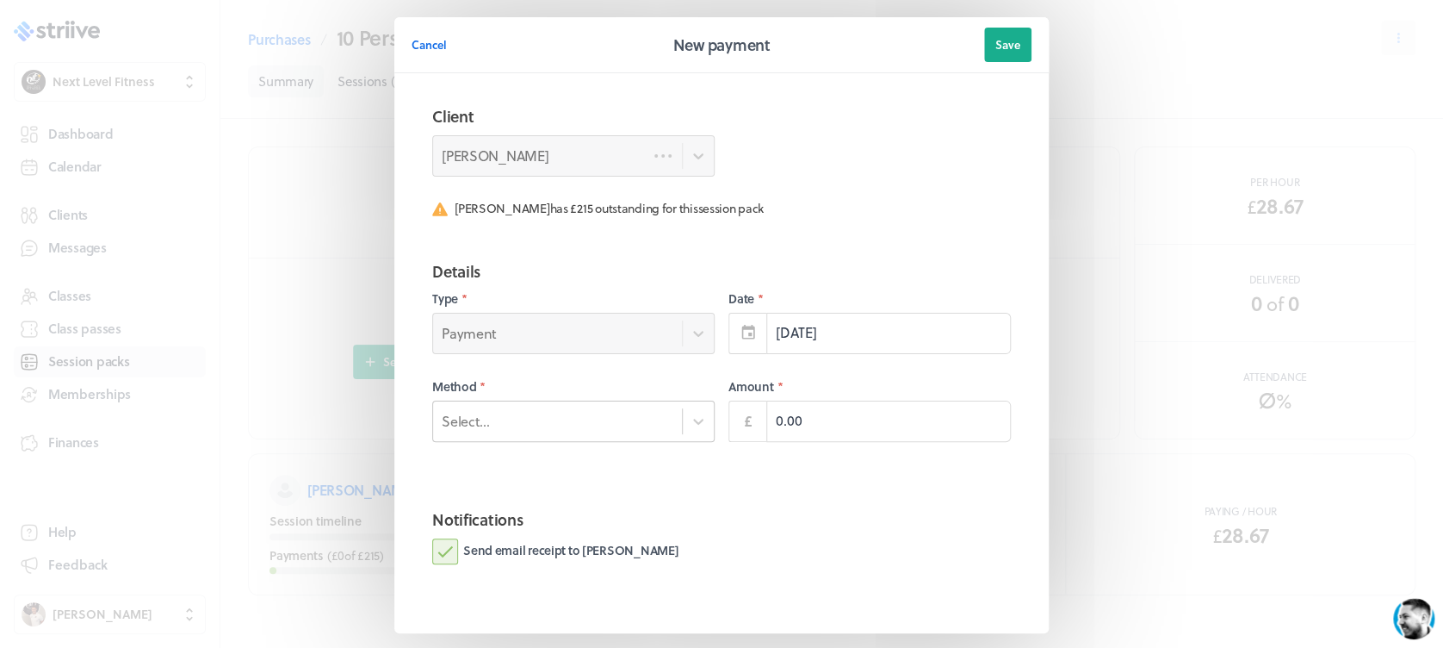
click at [639, 418] on div "Select..." at bounding box center [557, 420] width 249 height 22
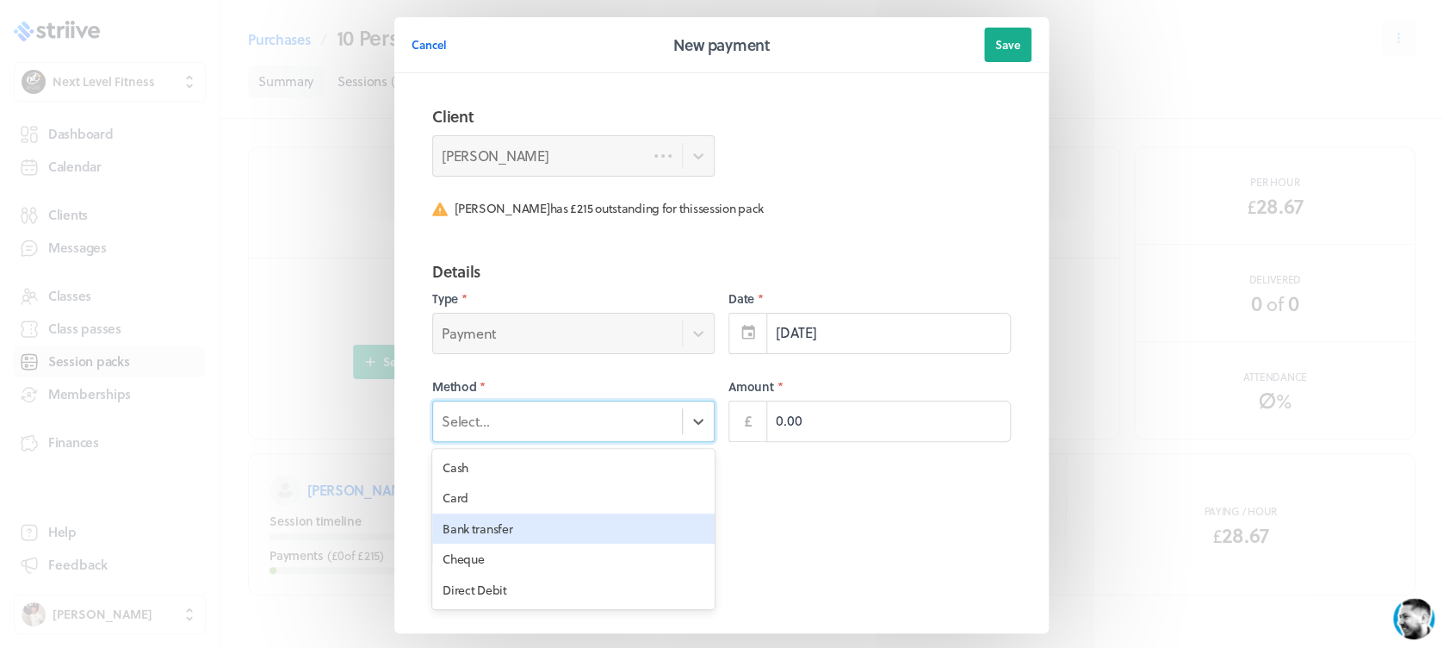
click at [628, 536] on div "Bank transfer" at bounding box center [573, 528] width 282 height 31
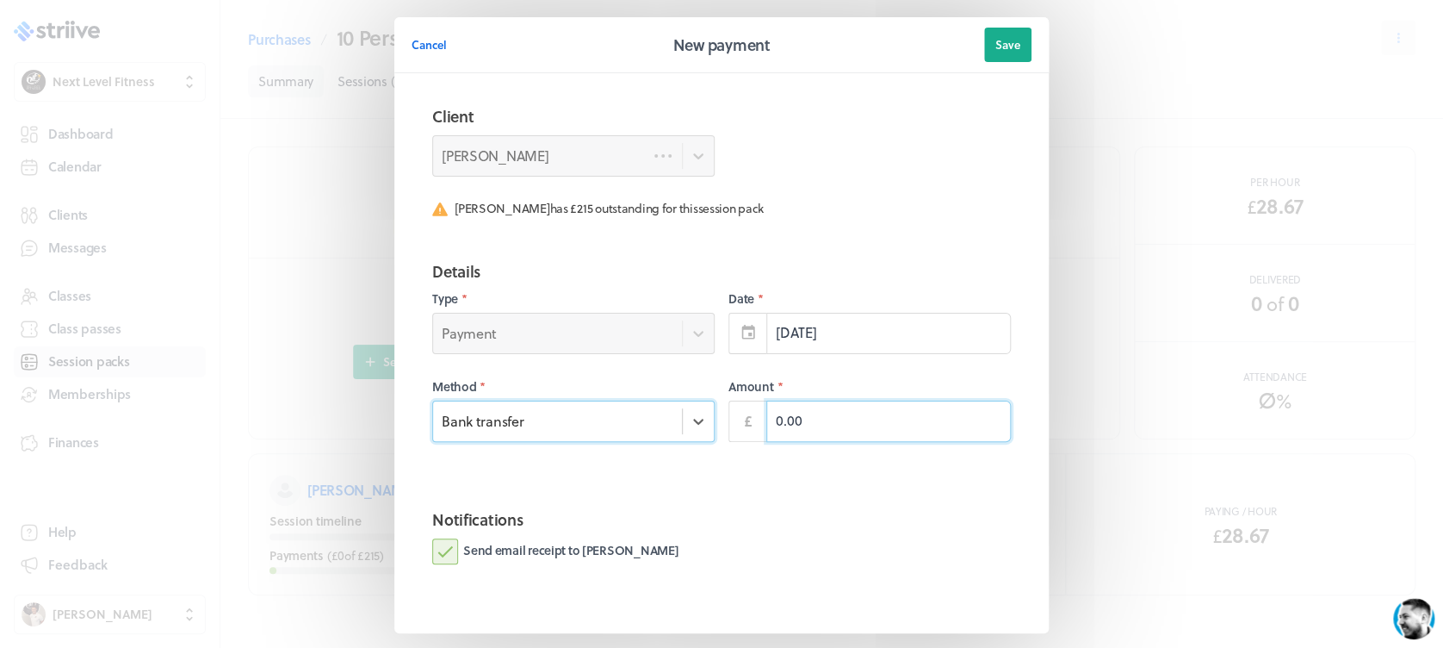
click at [729, 434] on div "£ 0.00" at bounding box center [870, 420] width 282 height 41
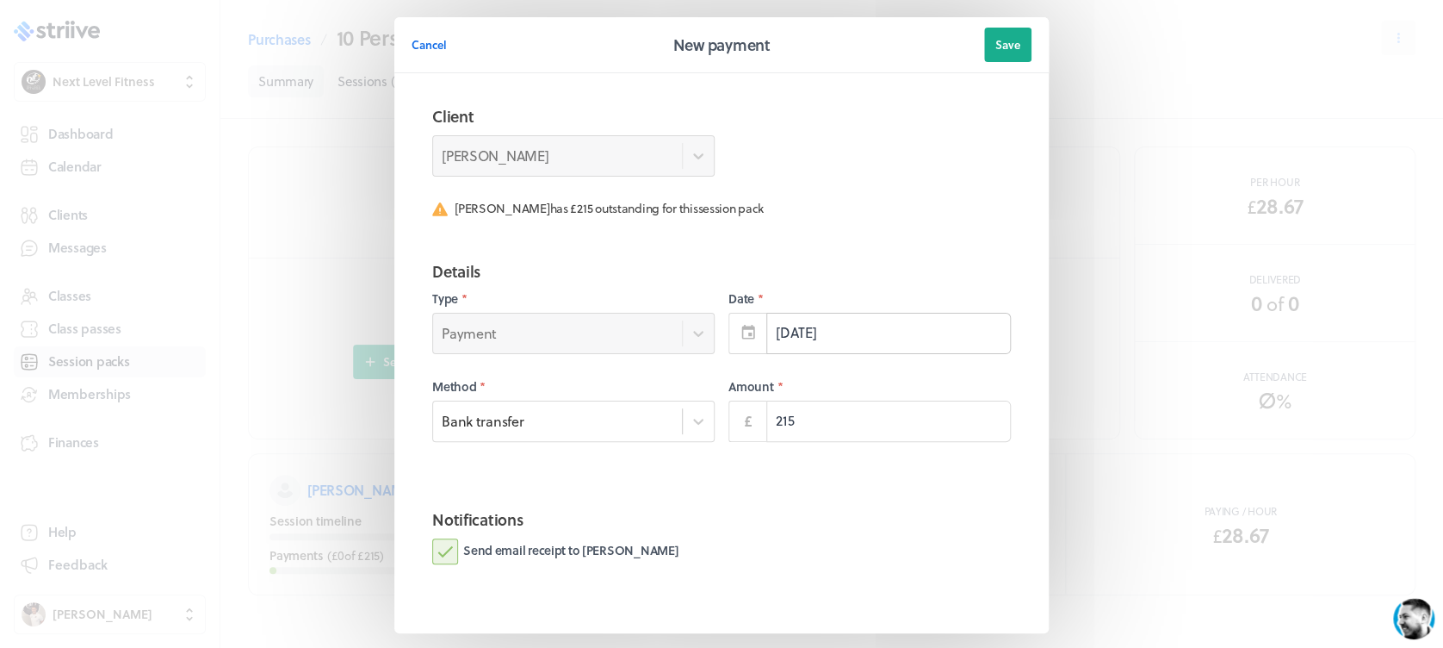
type input "215.00"
click at [818, 448] on div "2" at bounding box center [824, 446] width 28 height 33
click at [996, 51] on span "Save" at bounding box center [1008, 45] width 25 height 16
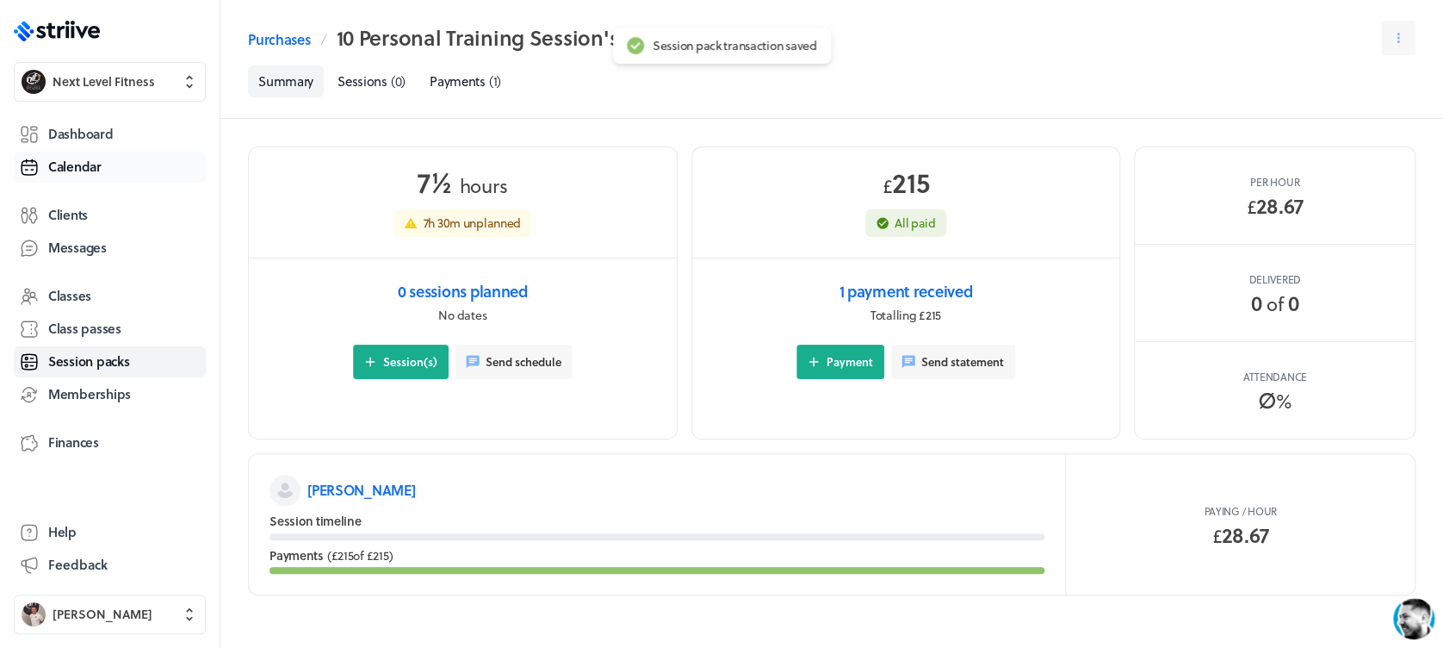
click at [96, 173] on span "Calendar" at bounding box center [74, 167] width 53 height 18
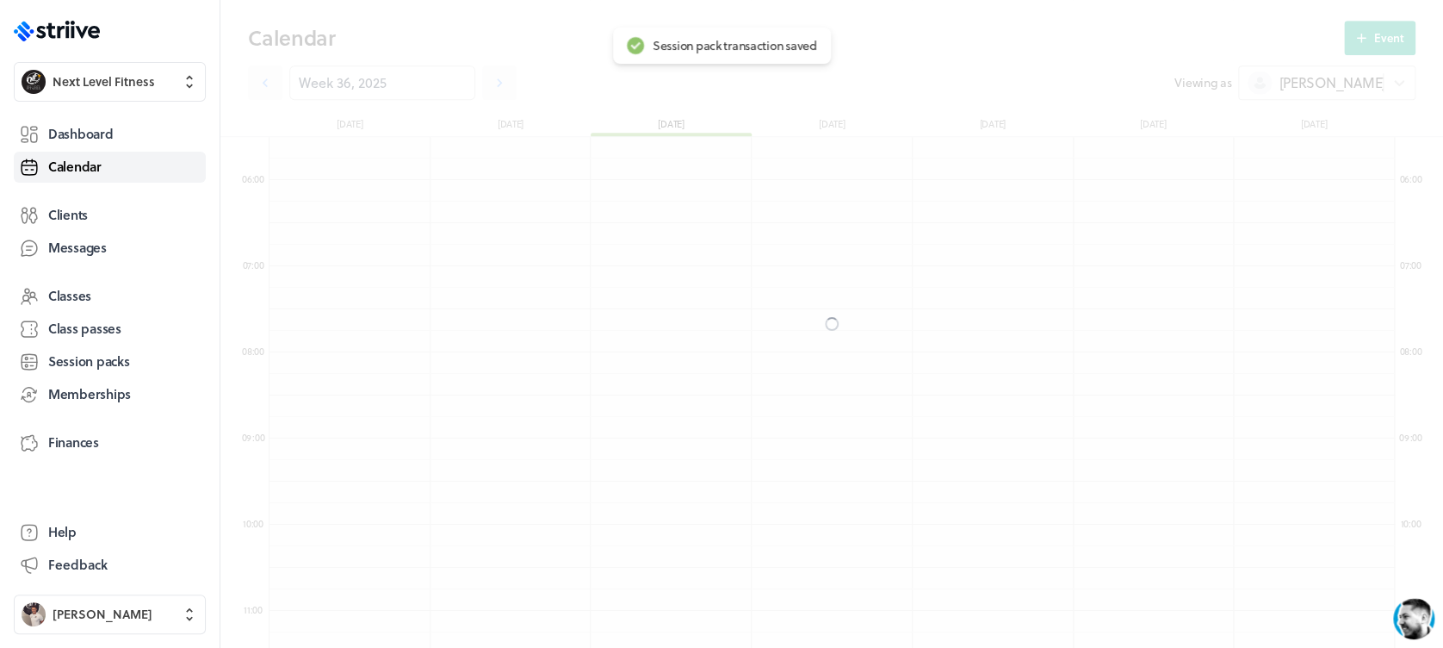
scroll to position [2067, 1125]
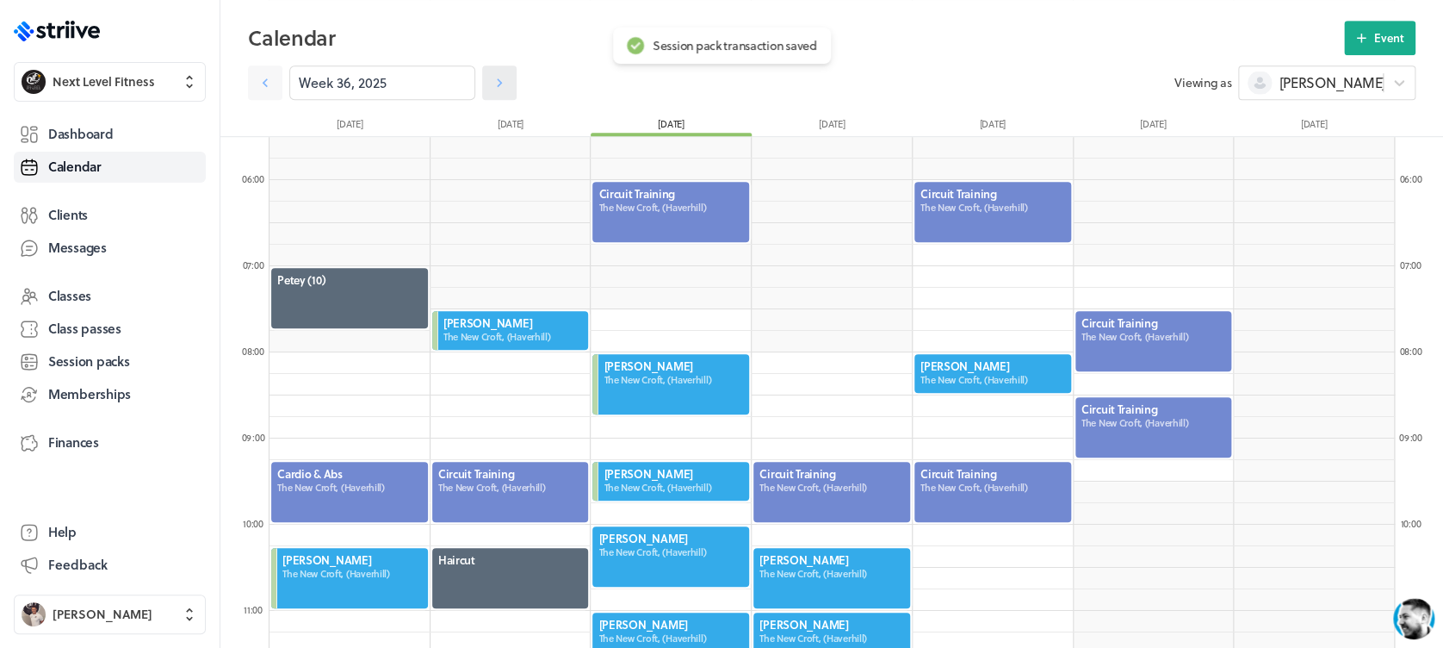
click at [491, 77] on icon at bounding box center [499, 82] width 17 height 17
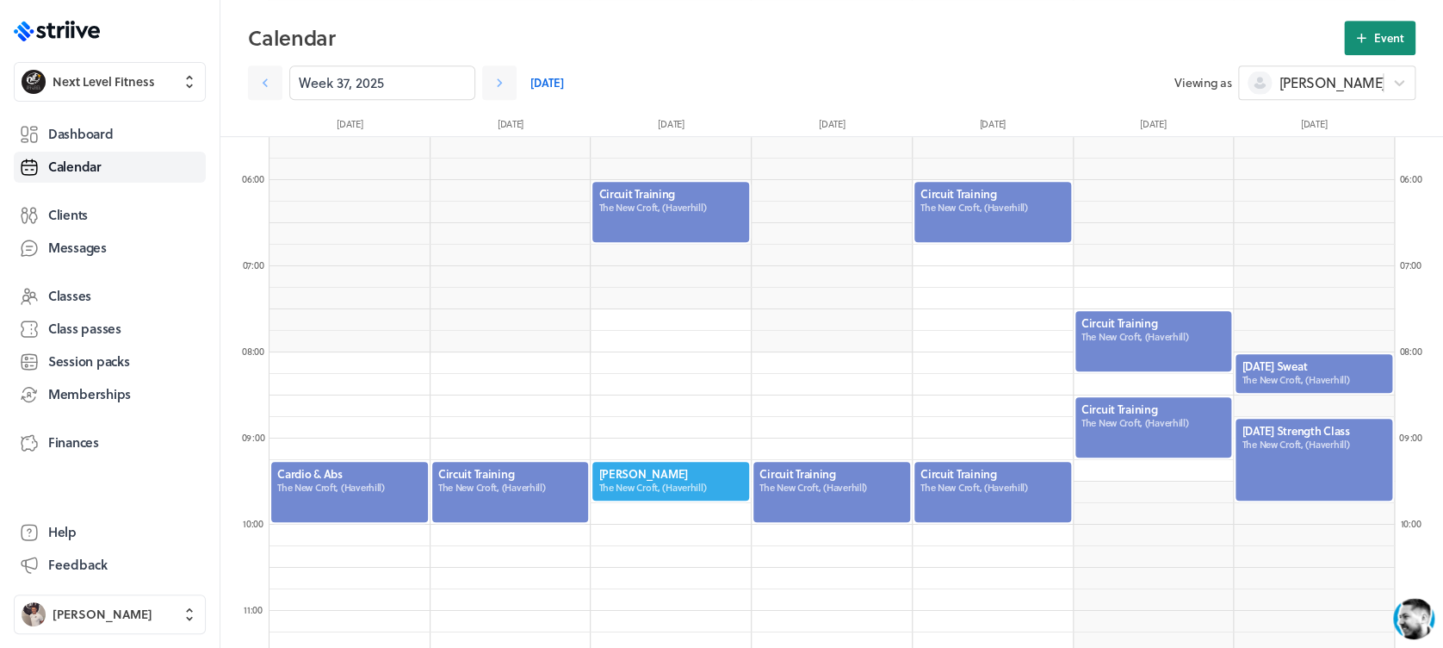
click at [1365, 34] on icon at bounding box center [1362, 38] width 16 height 16
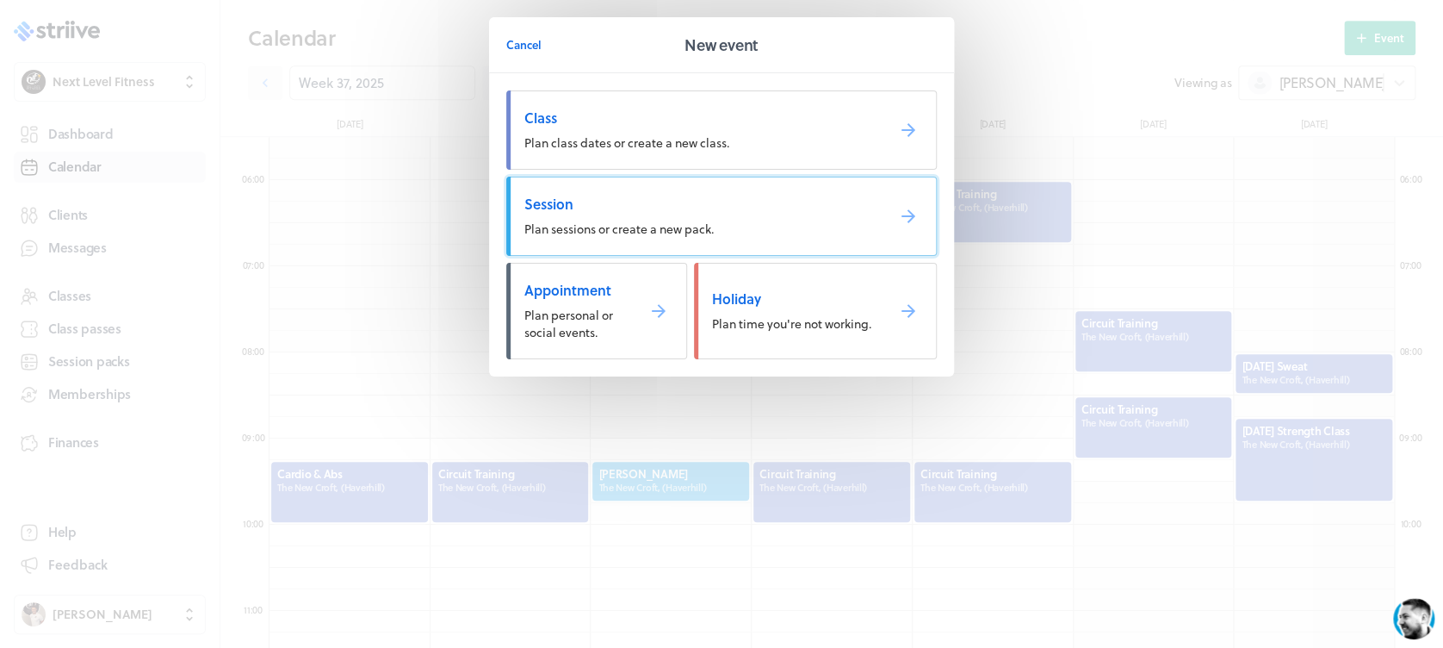
click at [706, 187] on link "Session Plan sessions or create a new pack." at bounding box center [721, 216] width 431 height 79
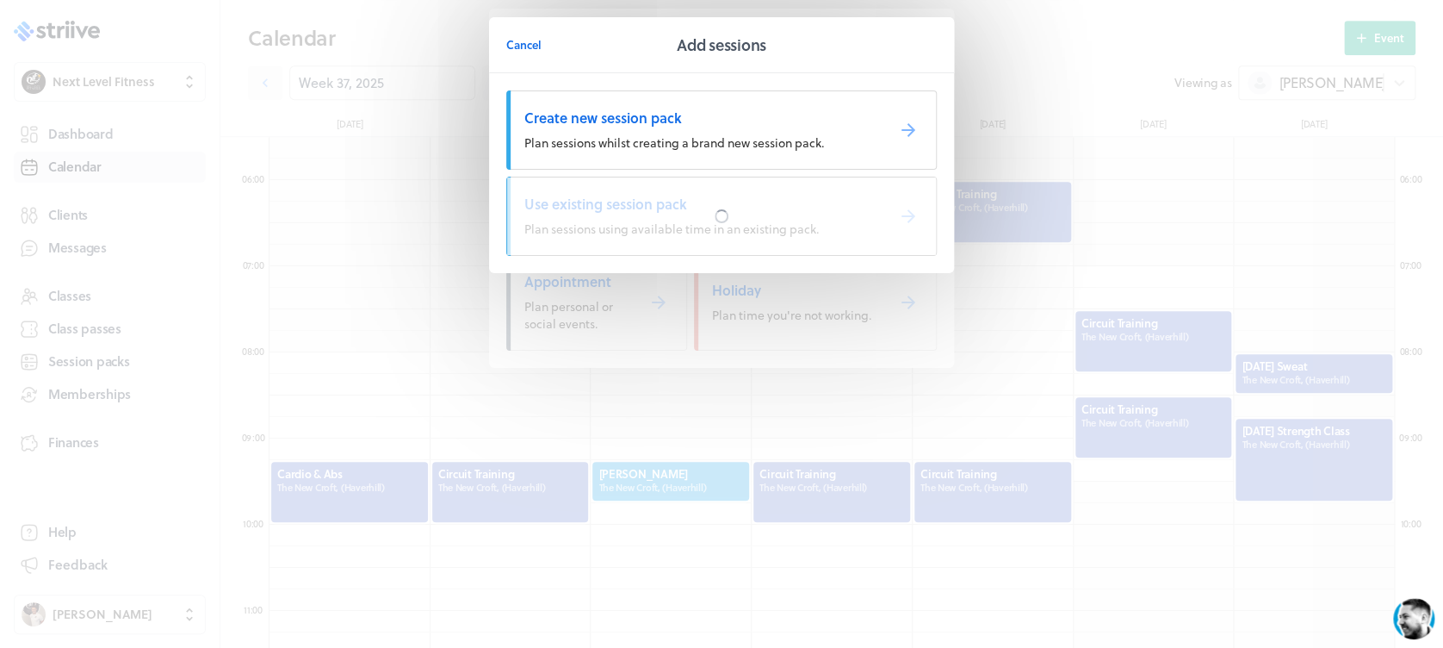
click at [706, 187] on div at bounding box center [721, 216] width 429 height 78
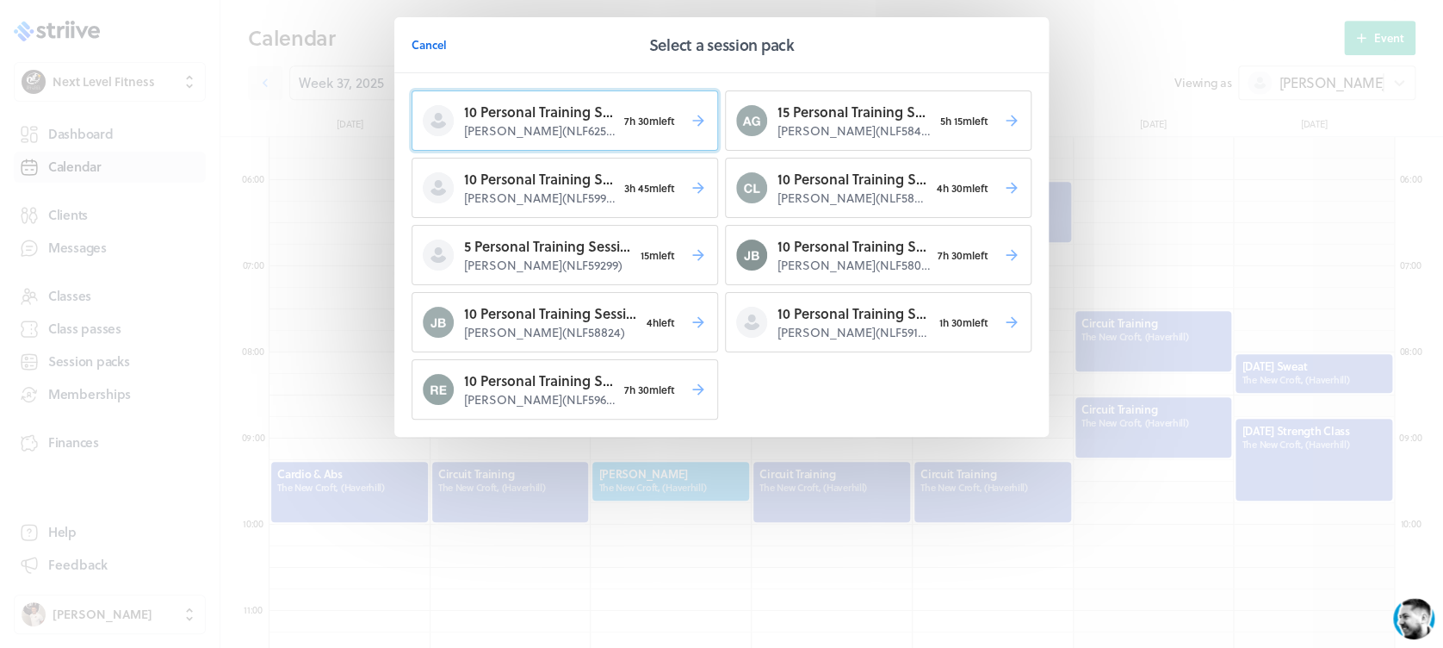
click at [617, 124] on span "7h 30m left" at bounding box center [650, 121] width 66 height 24
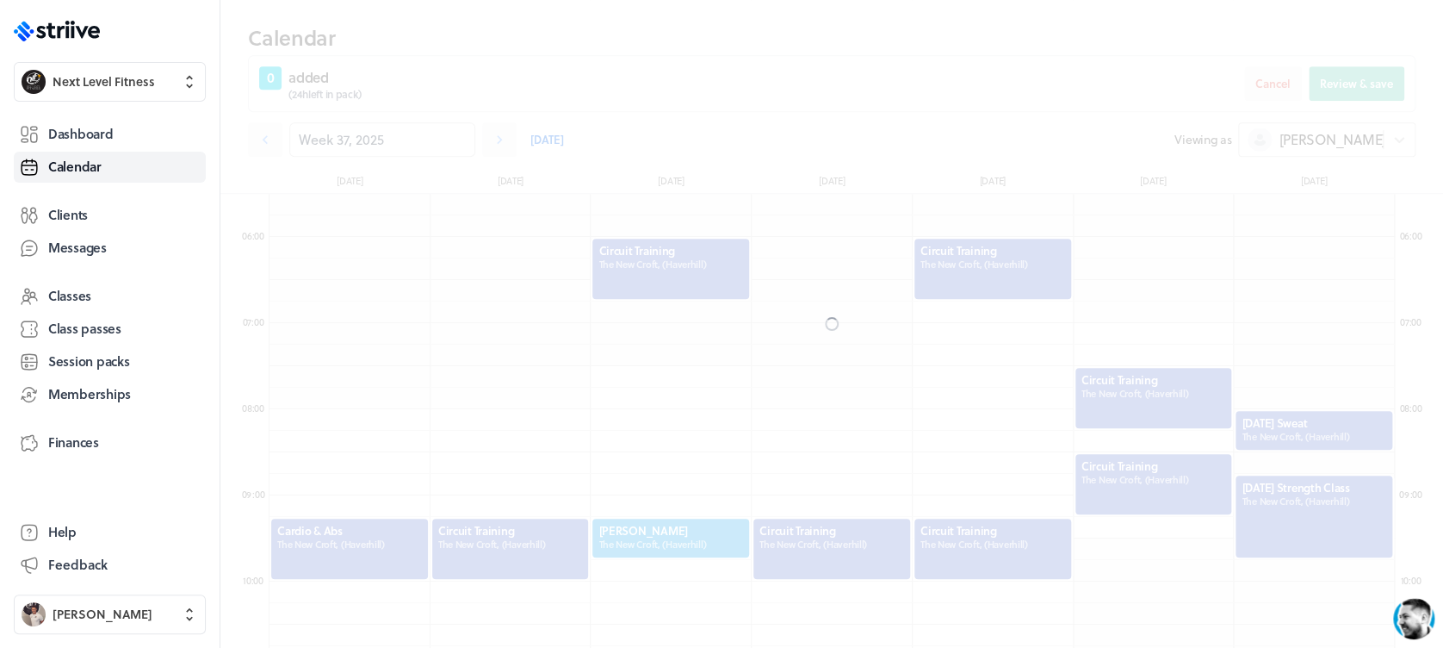
scroll to position [531, 0]
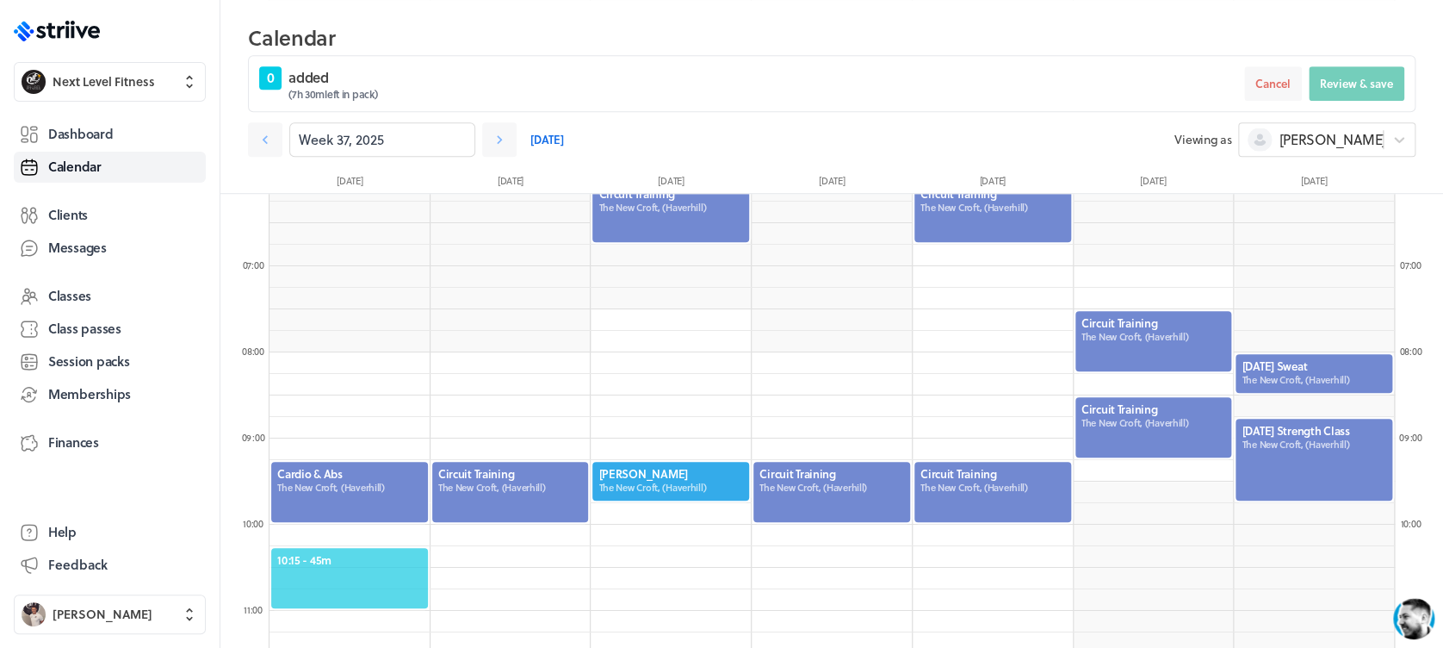
click at [386, 561] on span "10:15 - 45m" at bounding box center [349, 560] width 145 height 16
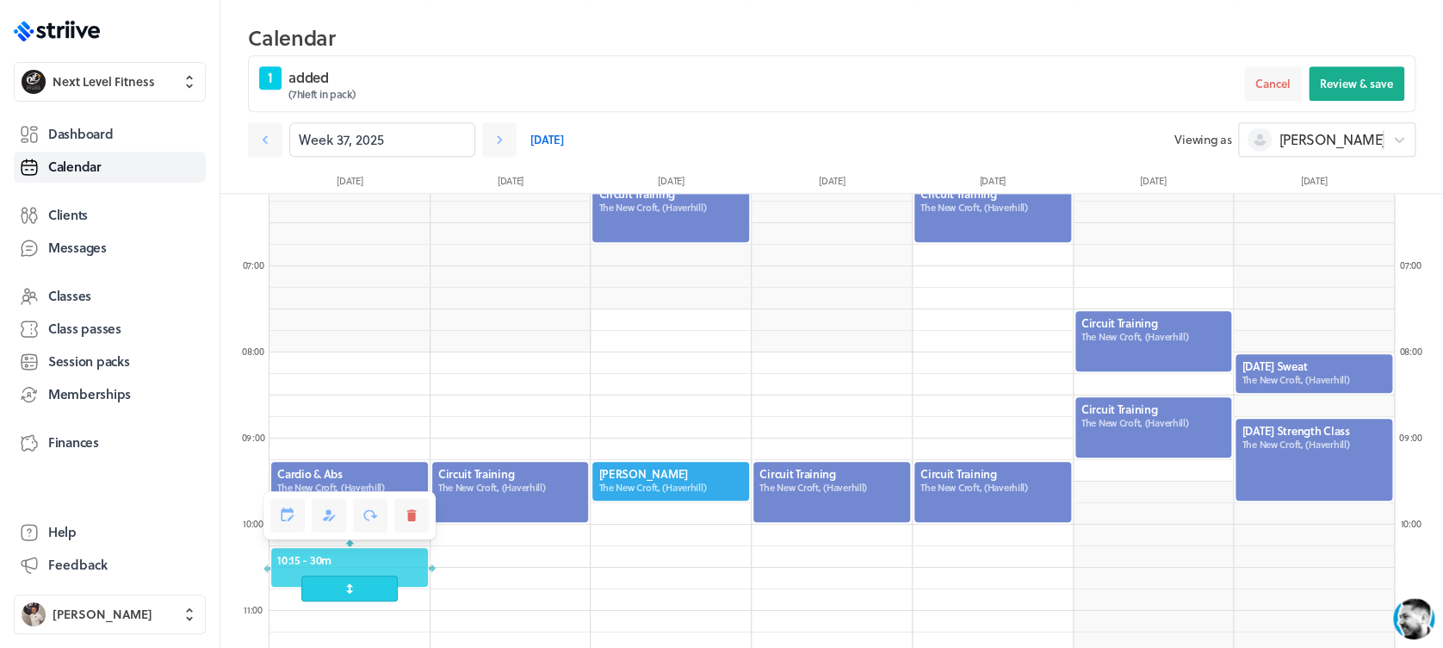
drag, startPoint x: 372, startPoint y: 609, endPoint x: 372, endPoint y: 593, distance: 16.4
click at [372, 593] on span at bounding box center [349, 588] width 96 height 26
click at [1350, 74] on button "Review & save" at bounding box center [1357, 83] width 96 height 34
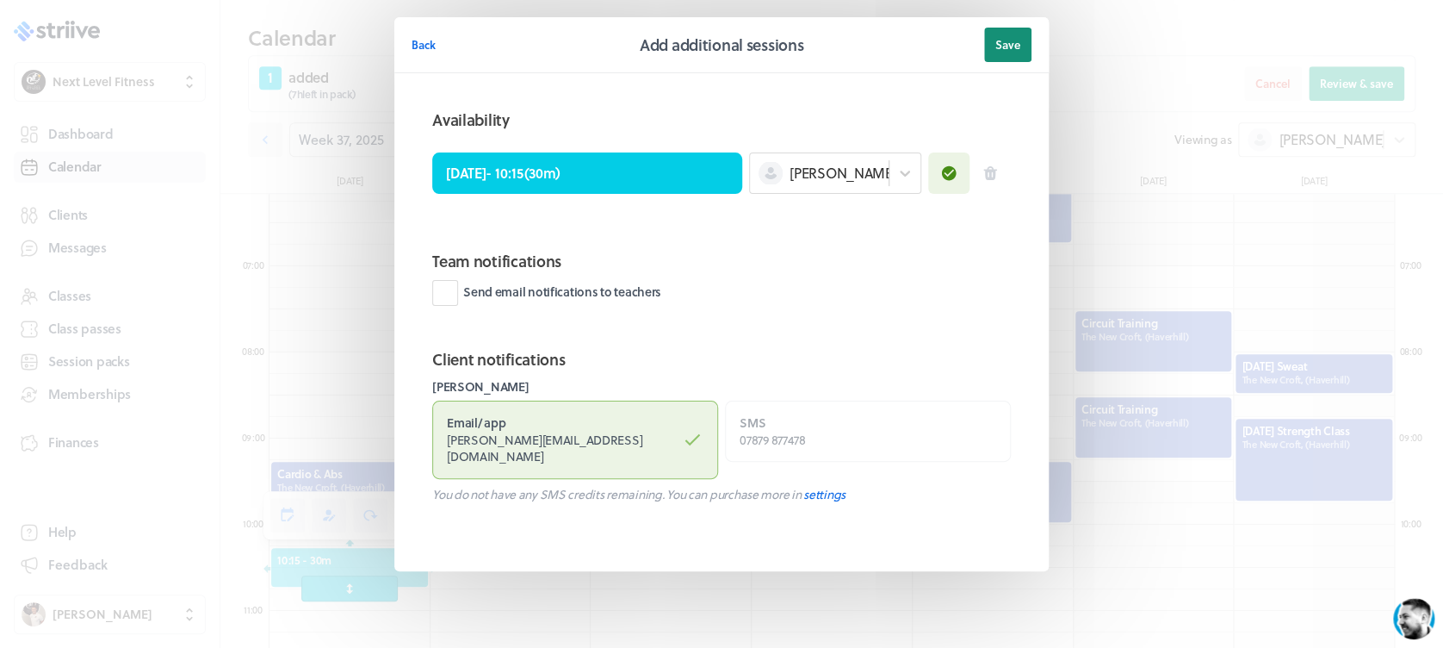
click at [1022, 40] on button "Save" at bounding box center [1007, 45] width 47 height 34
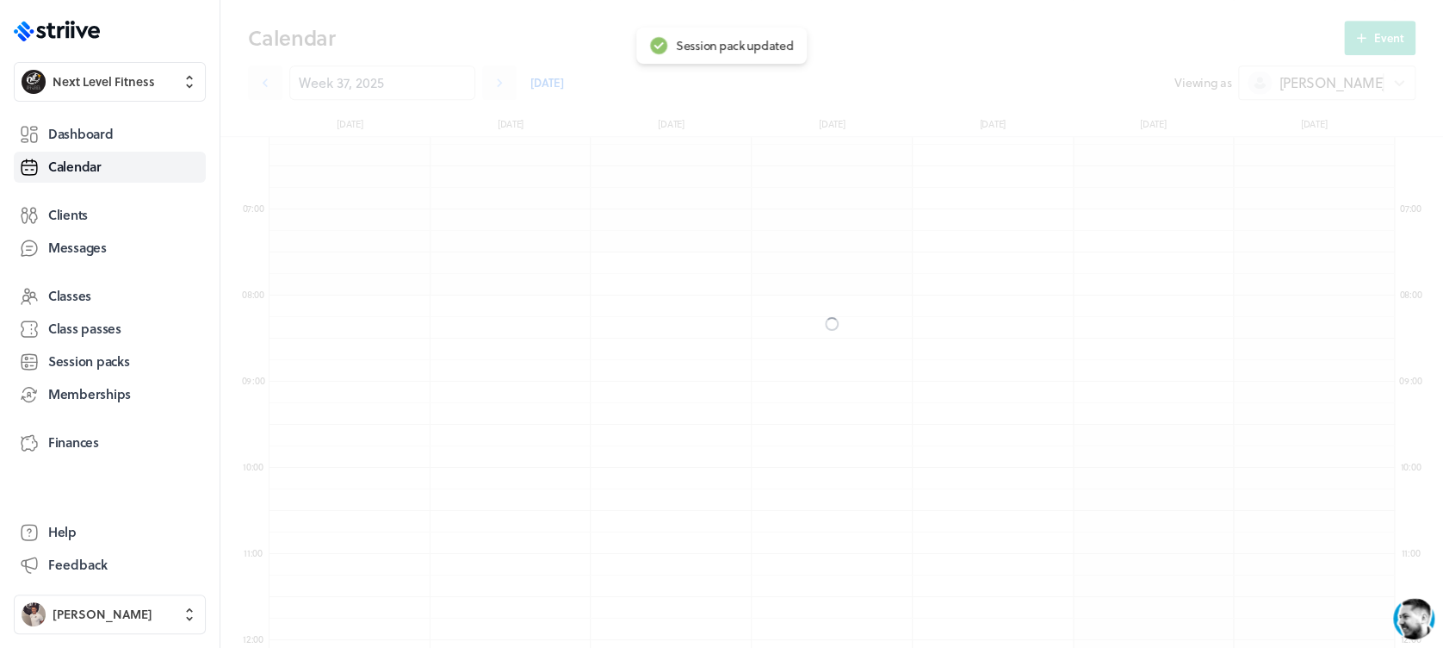
scroll to position [474, 0]
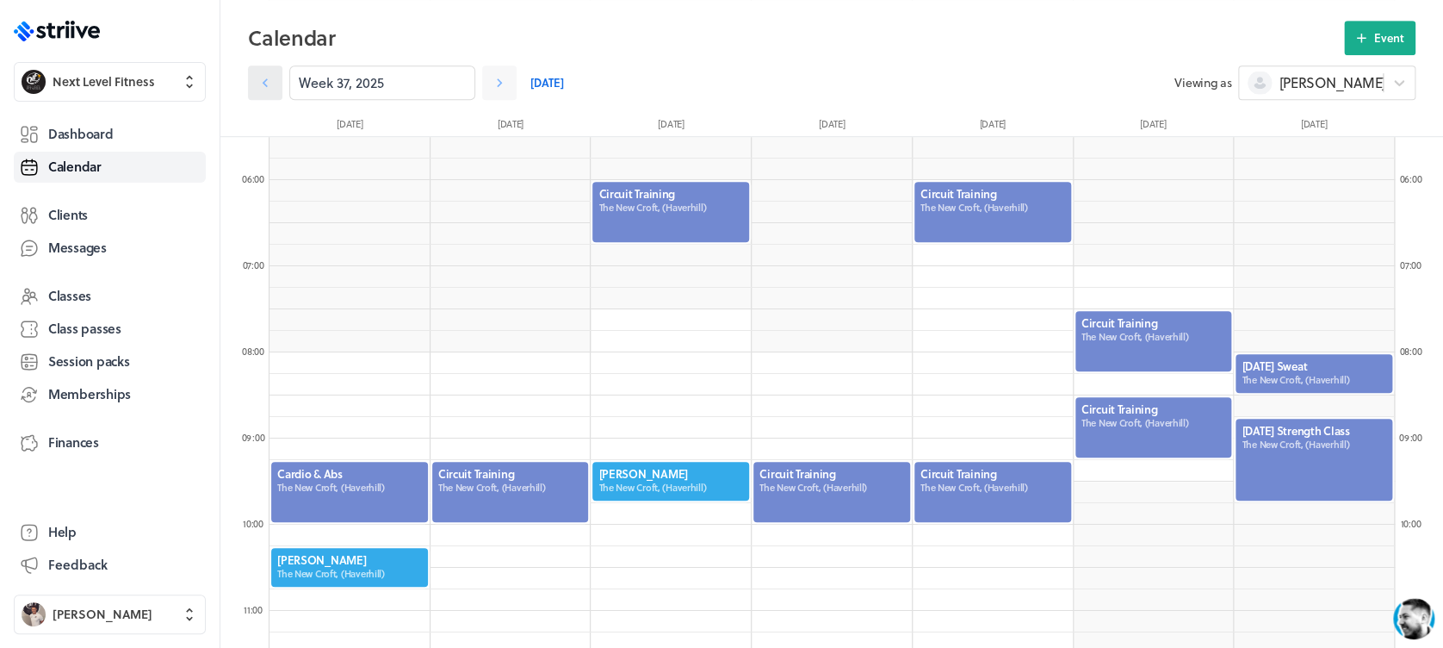
click at [270, 93] on link at bounding box center [265, 82] width 34 height 34
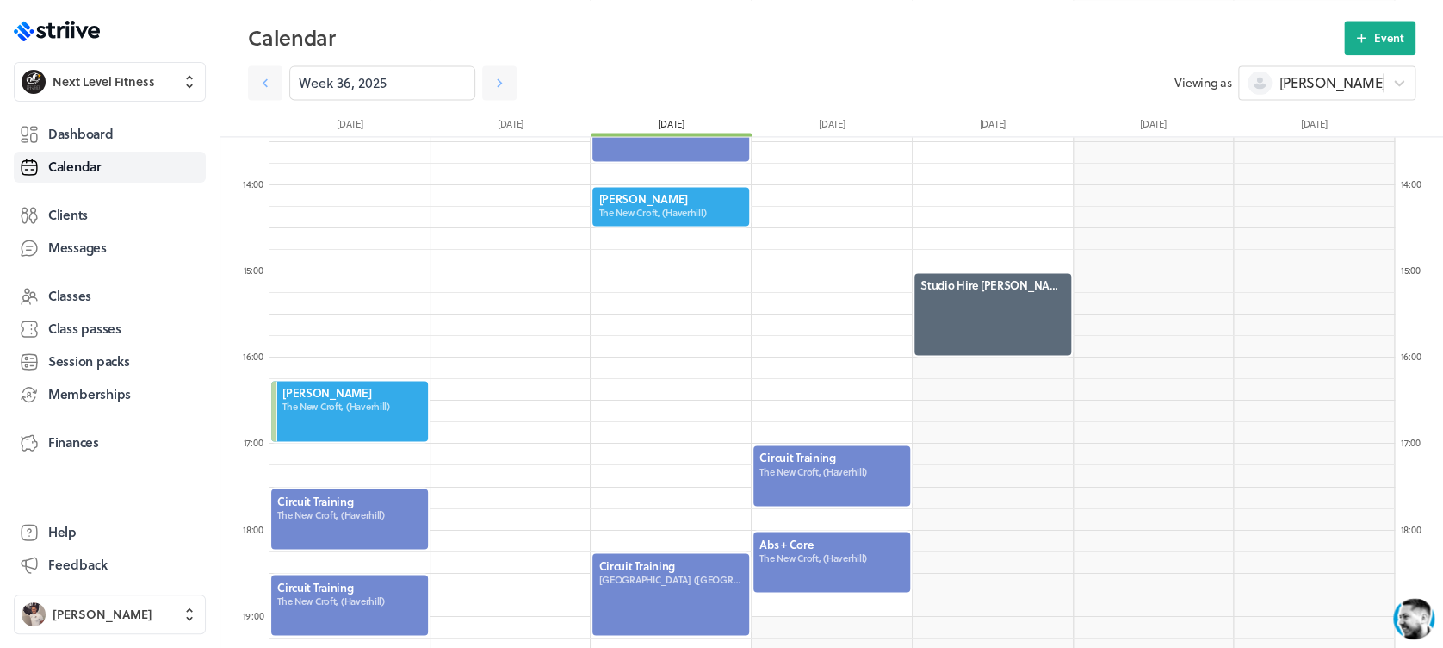
scroll to position [1170, 0]
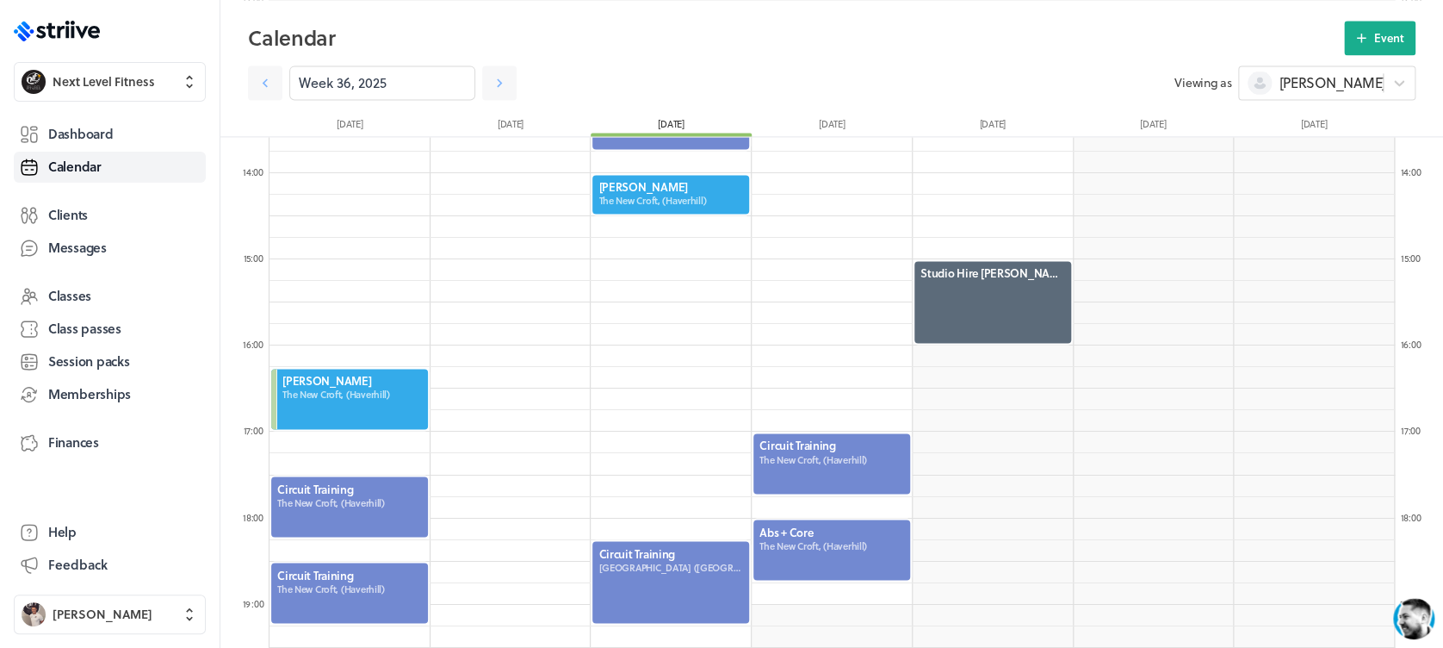
click at [653, 572] on div at bounding box center [671, 581] width 160 height 85
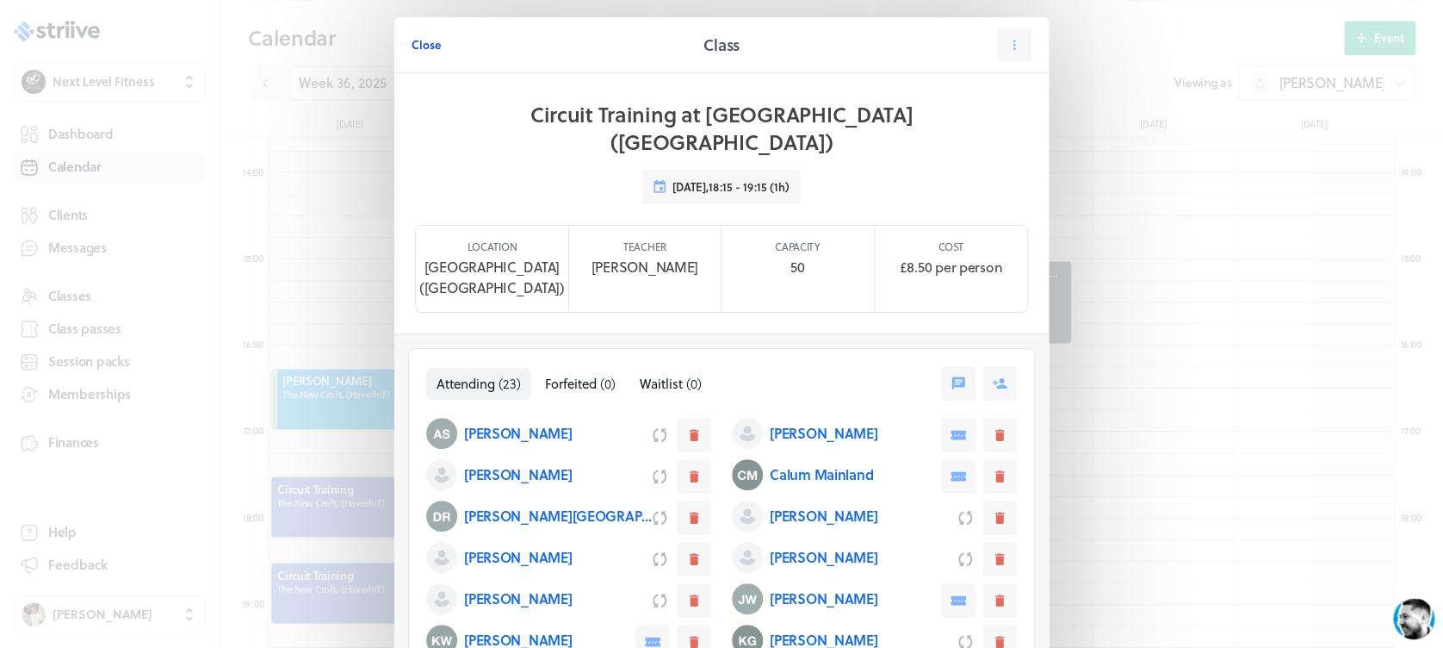
click at [412, 50] on span "Close" at bounding box center [426, 45] width 29 height 16
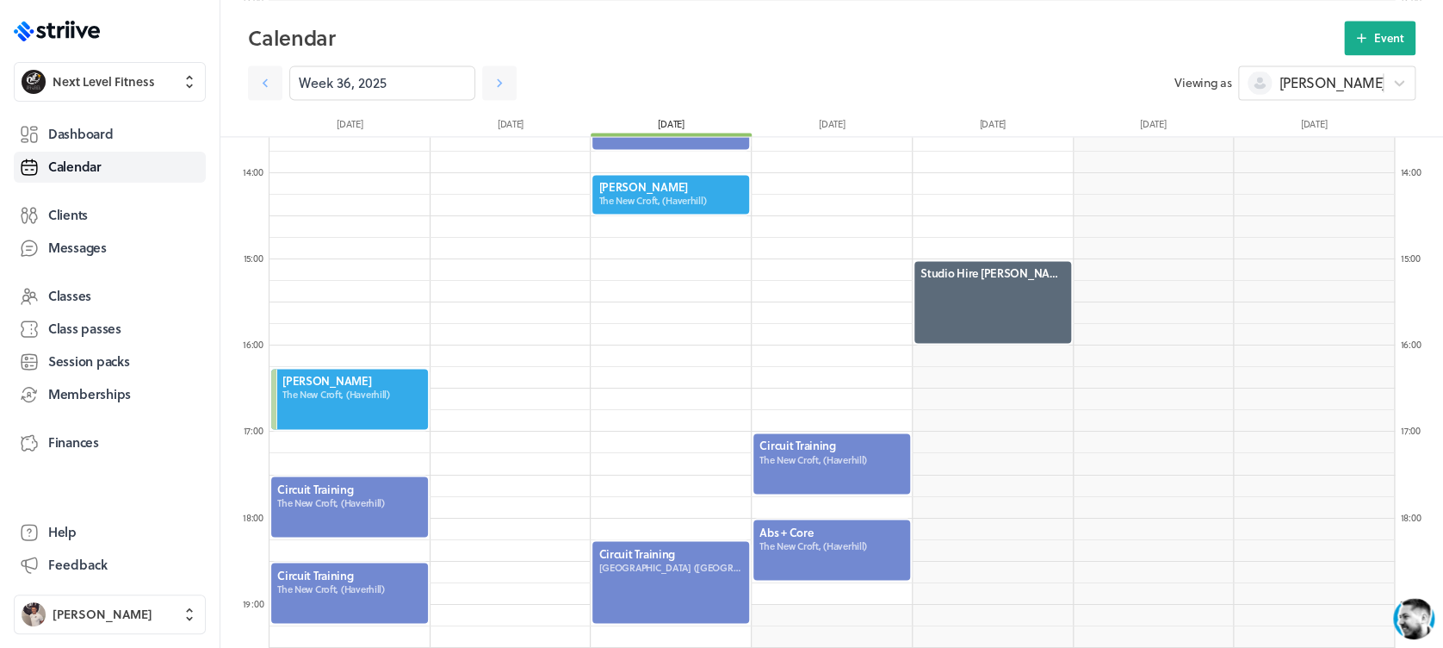
click at [804, 435] on div at bounding box center [832, 463] width 160 height 64
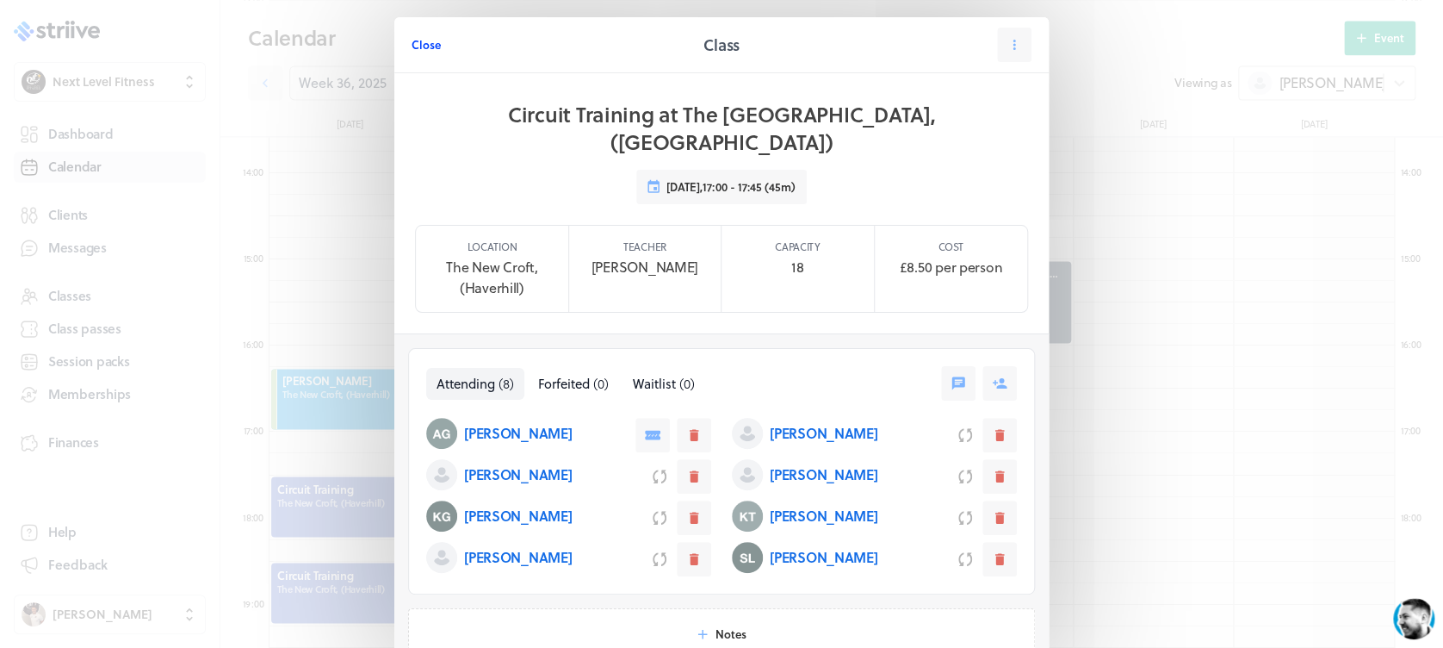
click at [424, 47] on span "Close" at bounding box center [426, 45] width 29 height 16
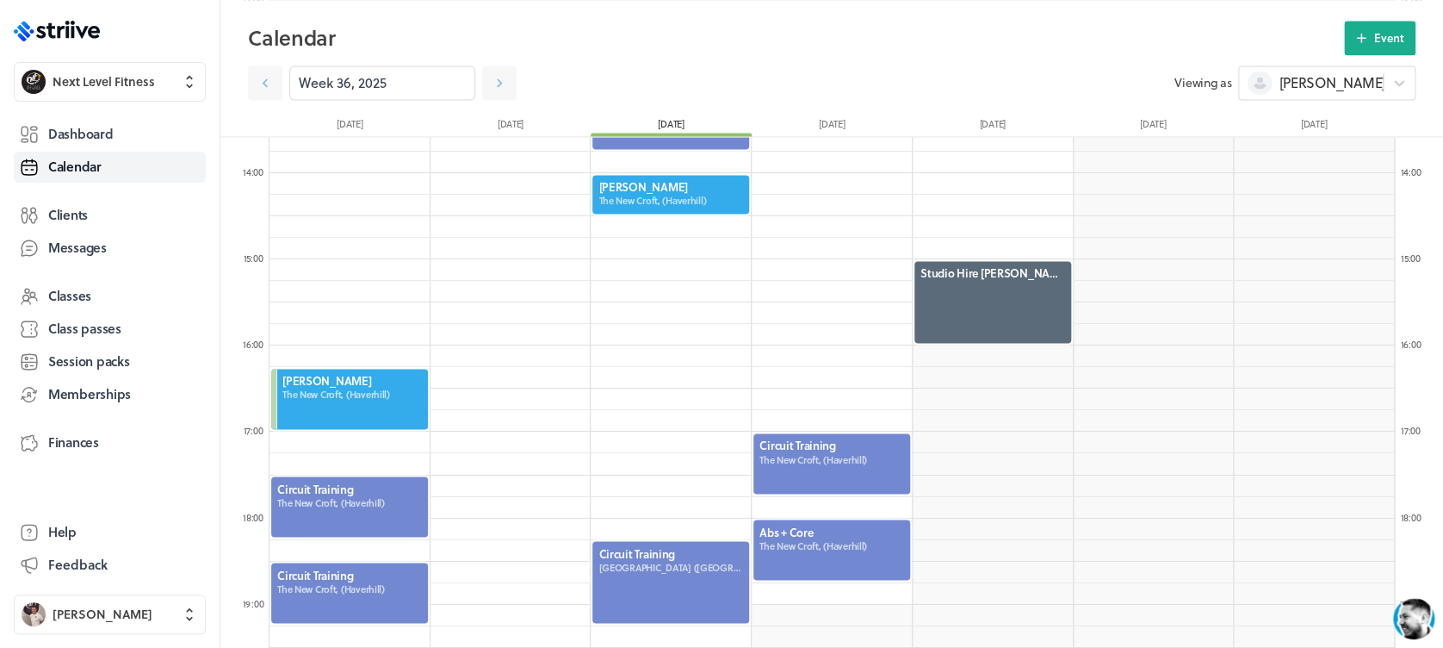
click at [809, 535] on div at bounding box center [832, 550] width 160 height 64
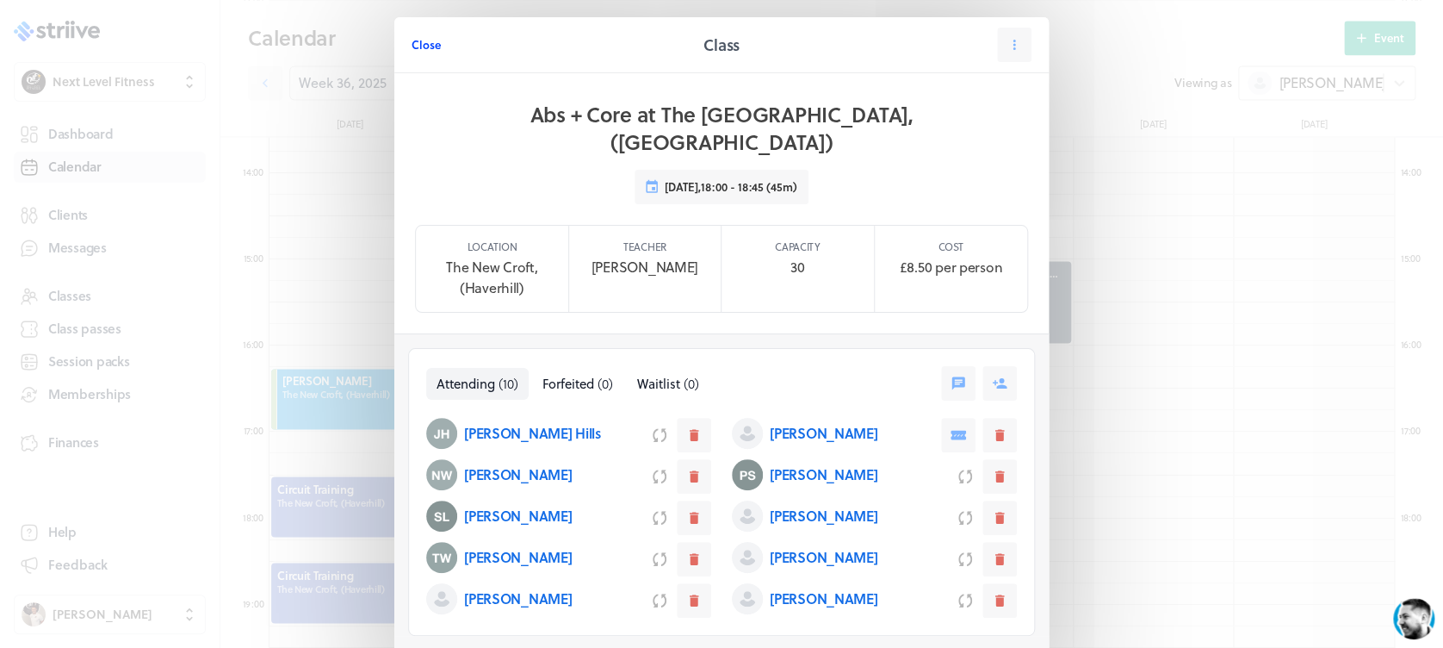
click at [425, 37] on span "Close" at bounding box center [426, 45] width 29 height 16
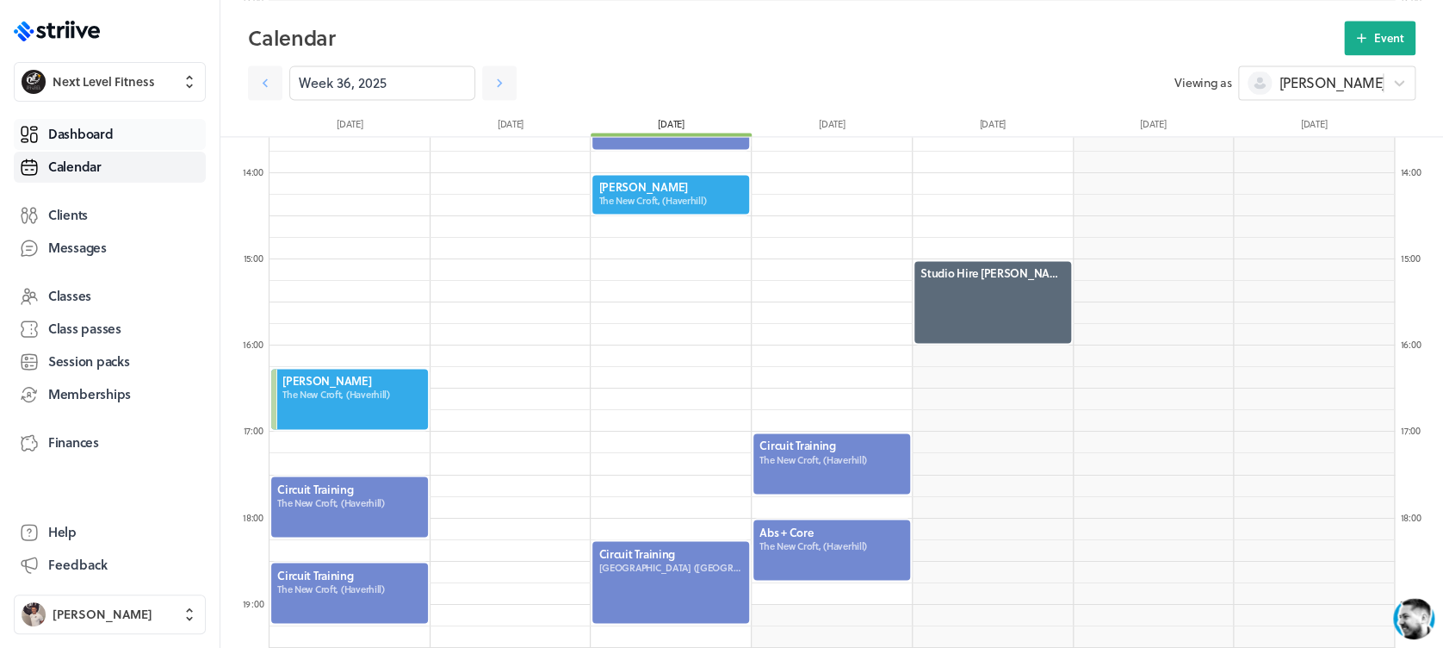
click at [102, 133] on span "Dashboard" at bounding box center [80, 134] width 65 height 18
